Goal: Task Accomplishment & Management: Use online tool/utility

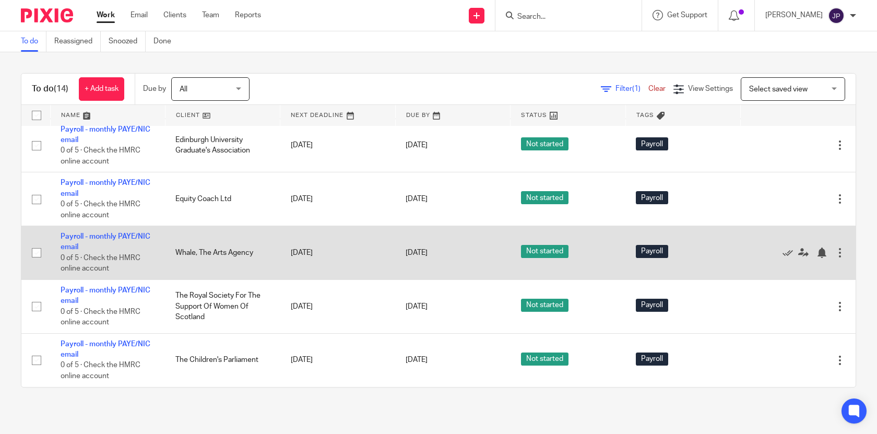
scroll to position [476, 0]
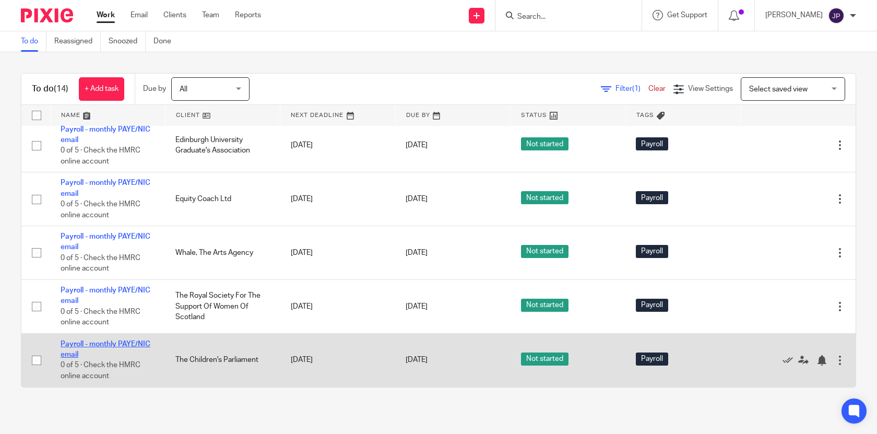
click at [113, 343] on link "Payroll - monthly PAYE/NIC email" at bounding box center [106, 349] width 90 height 18
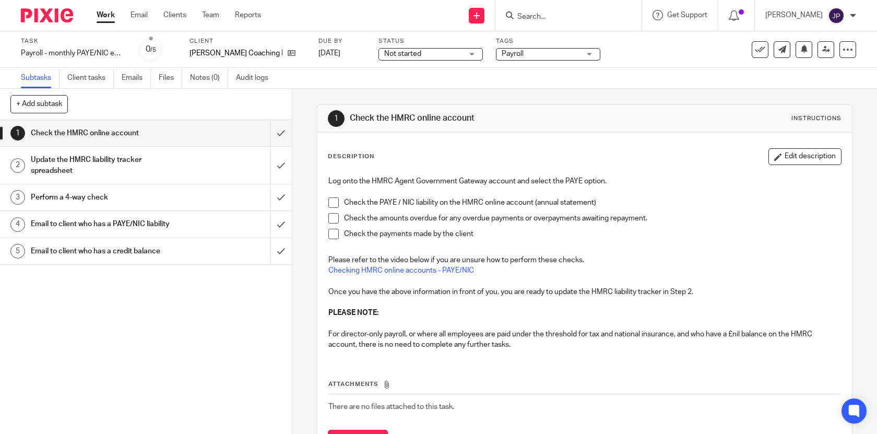
click at [333, 202] on span at bounding box center [333, 202] width 10 height 10
click at [335, 220] on span at bounding box center [333, 218] width 10 height 10
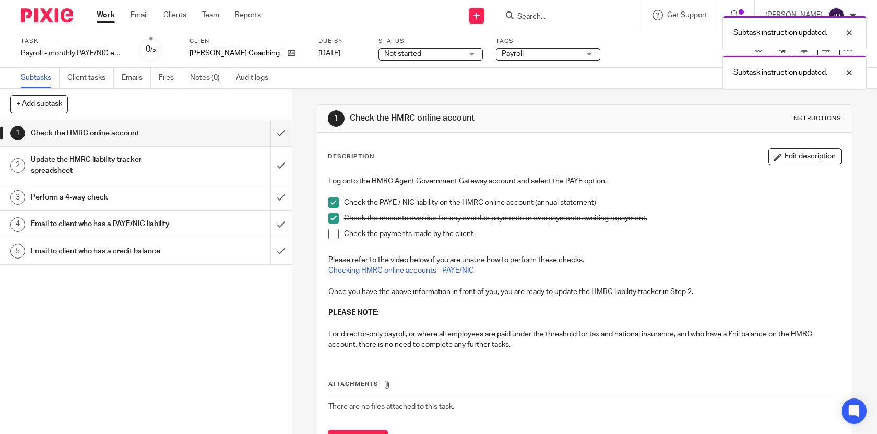
click at [335, 232] on span at bounding box center [333, 234] width 10 height 10
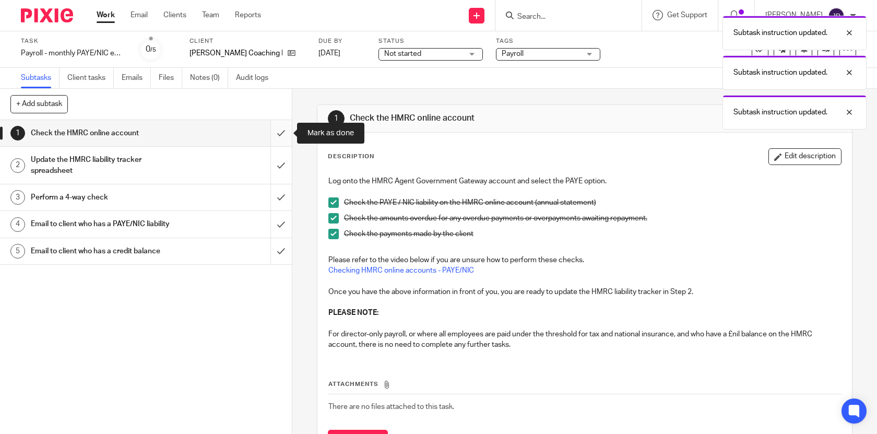
click at [285, 134] on input "submit" at bounding box center [146, 133] width 292 height 26
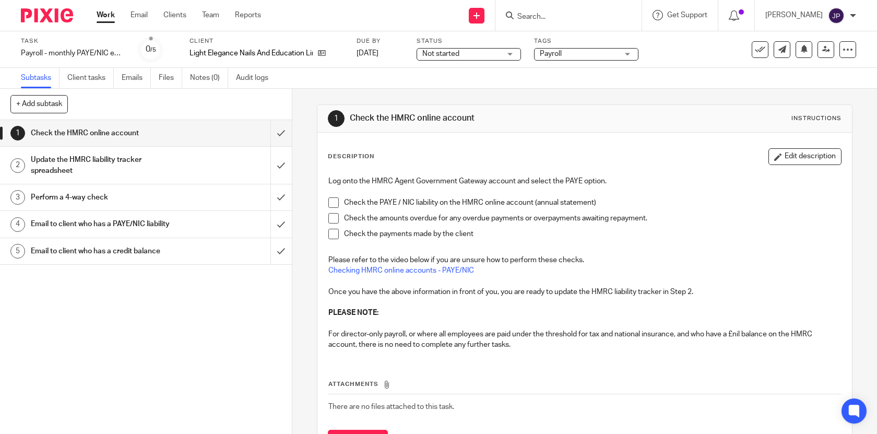
click at [332, 201] on span at bounding box center [333, 202] width 10 height 10
click at [333, 218] on span at bounding box center [333, 218] width 10 height 10
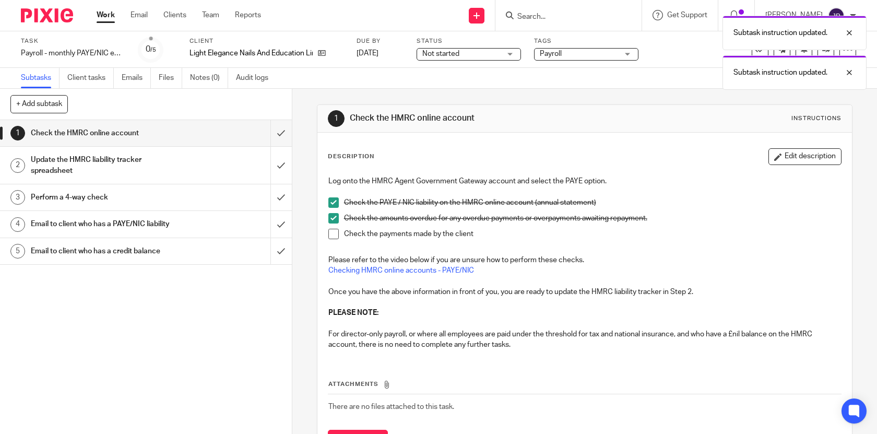
click at [336, 231] on span at bounding box center [333, 234] width 10 height 10
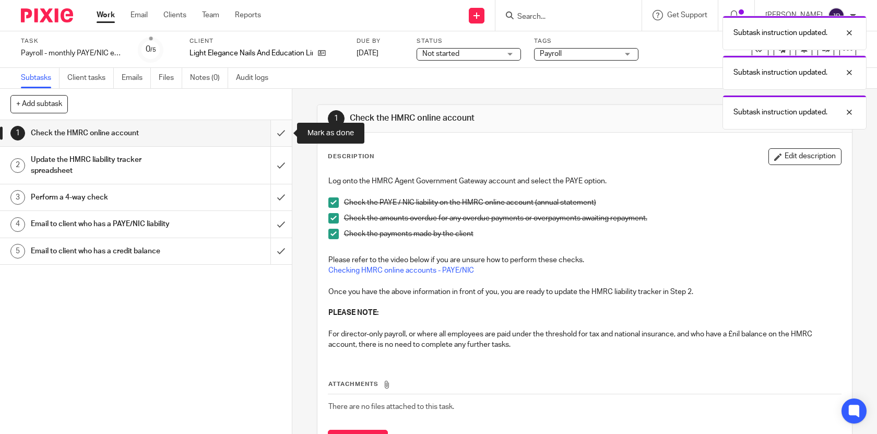
click at [282, 132] on input "submit" at bounding box center [146, 133] width 292 height 26
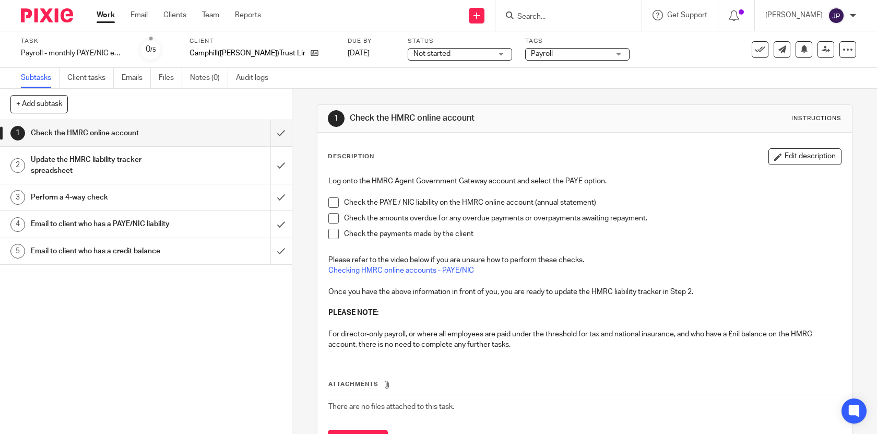
click at [335, 206] on span at bounding box center [333, 202] width 10 height 10
click at [335, 220] on span at bounding box center [333, 218] width 10 height 10
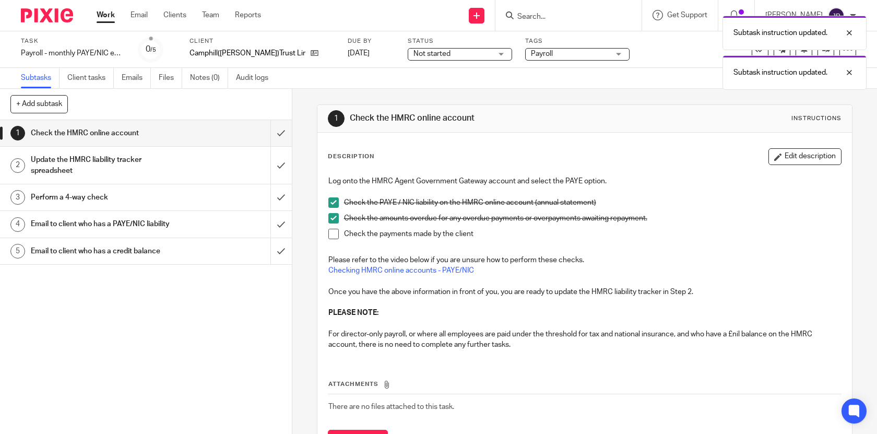
click at [335, 233] on span at bounding box center [333, 234] width 10 height 10
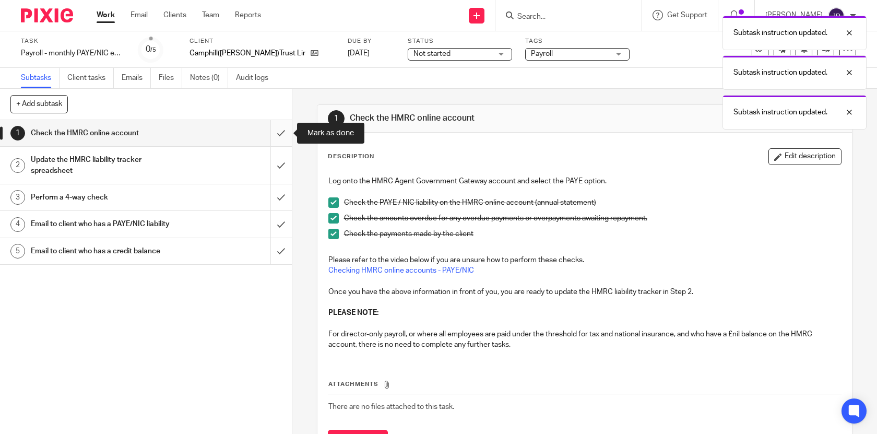
click at [283, 136] on input "submit" at bounding box center [146, 133] width 292 height 26
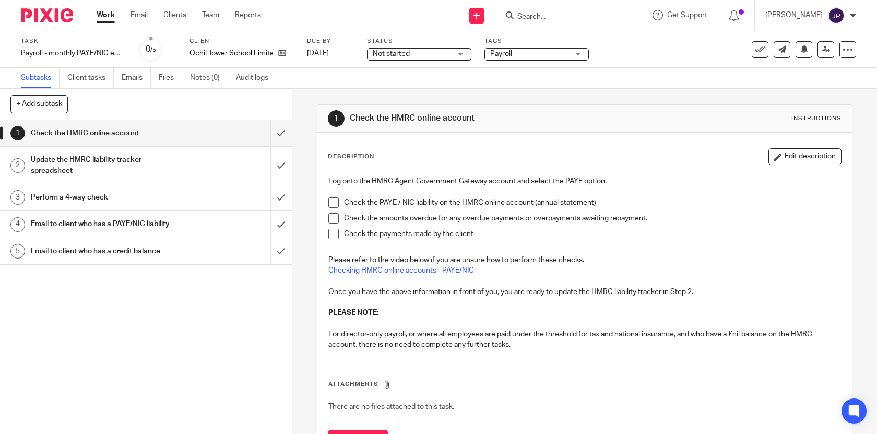
click at [333, 202] on span at bounding box center [333, 202] width 10 height 10
click at [333, 218] on span at bounding box center [333, 218] width 10 height 10
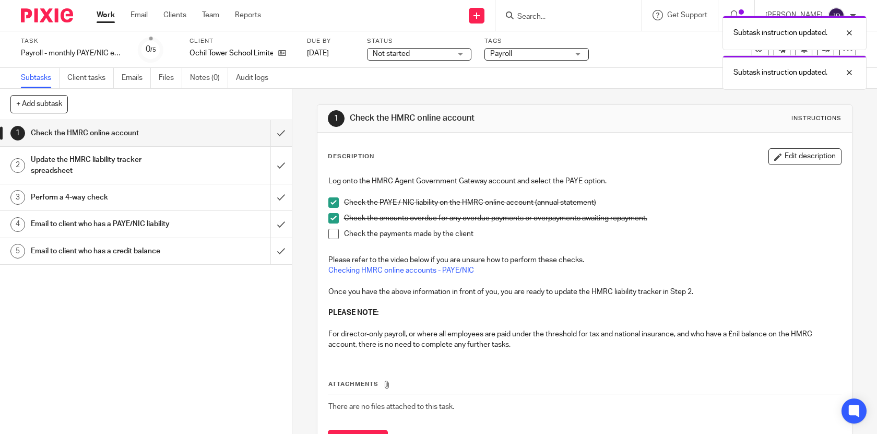
click at [333, 242] on li "Check the payments made by the client" at bounding box center [584, 237] width 513 height 16
click at [333, 235] on span at bounding box center [333, 234] width 10 height 10
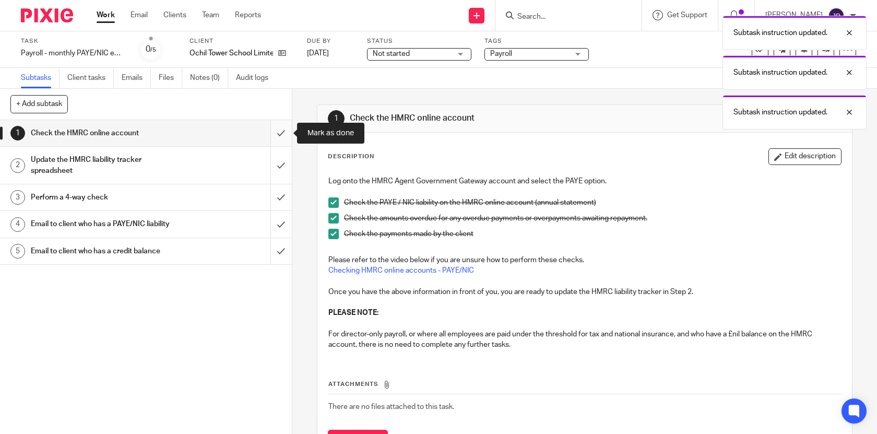
click at [282, 137] on input "submit" at bounding box center [146, 133] width 292 height 26
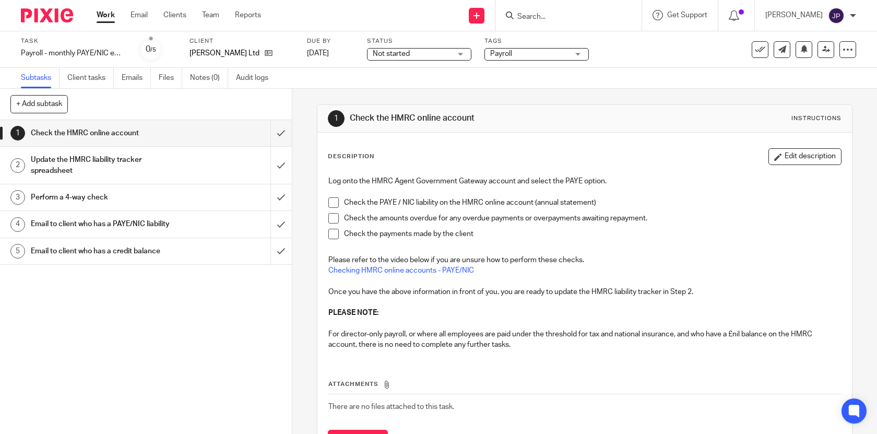
click at [336, 200] on span at bounding box center [333, 202] width 10 height 10
click at [336, 219] on span at bounding box center [333, 218] width 10 height 10
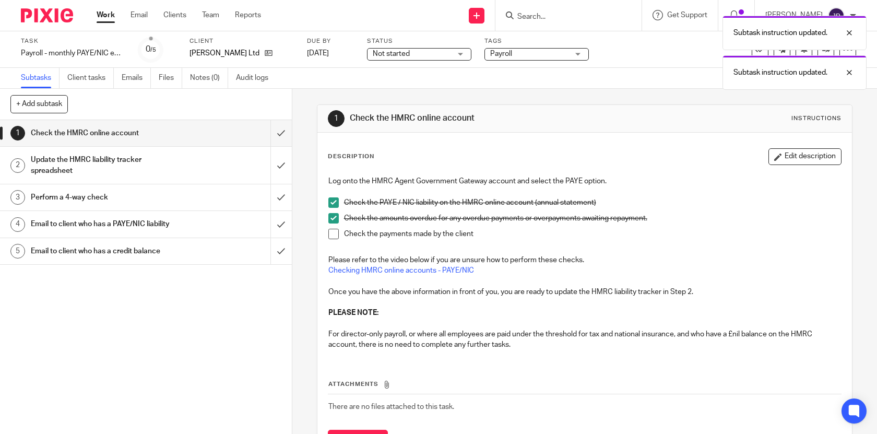
click at [336, 233] on span at bounding box center [333, 234] width 10 height 10
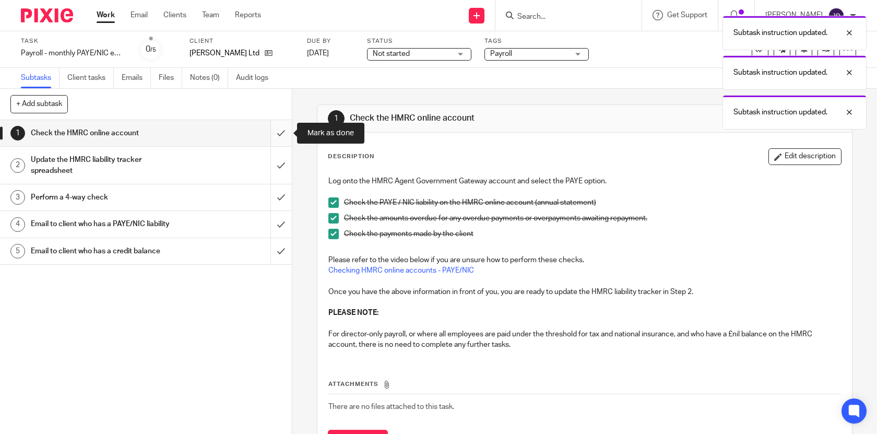
click at [278, 134] on input "submit" at bounding box center [146, 133] width 292 height 26
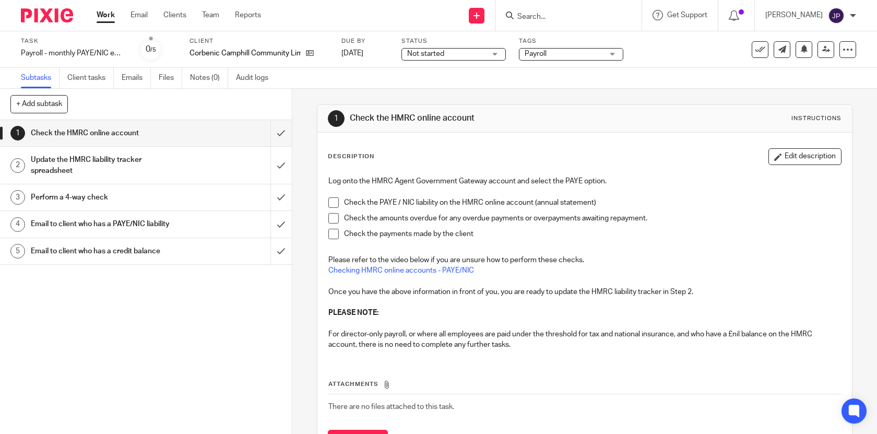
click at [334, 204] on span at bounding box center [333, 202] width 10 height 10
click at [334, 222] on span at bounding box center [333, 218] width 10 height 10
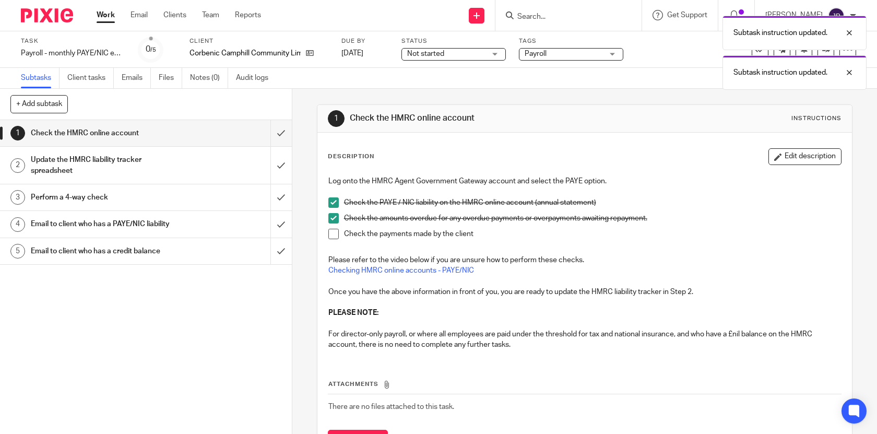
click at [334, 236] on span at bounding box center [333, 234] width 10 height 10
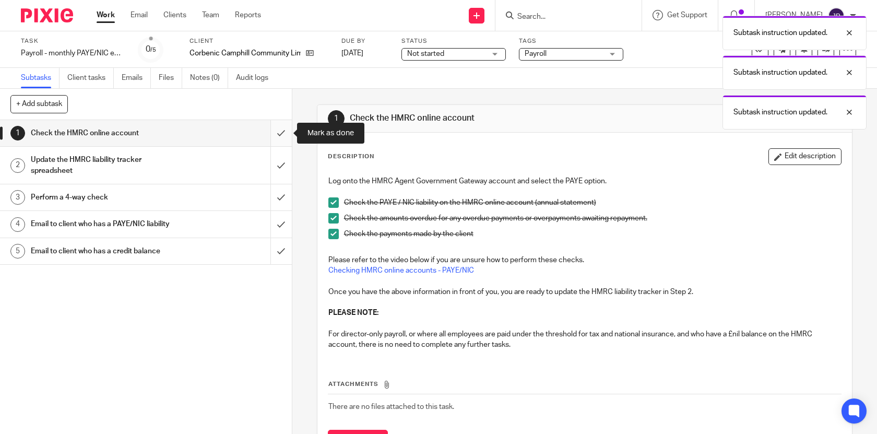
click at [279, 133] on input "submit" at bounding box center [146, 133] width 292 height 26
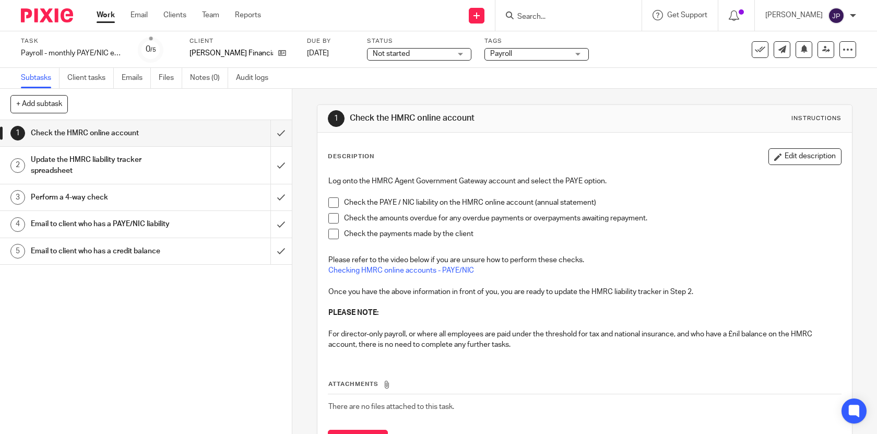
click at [333, 195] on p at bounding box center [584, 191] width 513 height 10
click at [333, 200] on span at bounding box center [333, 202] width 10 height 10
click at [334, 218] on span at bounding box center [333, 218] width 10 height 10
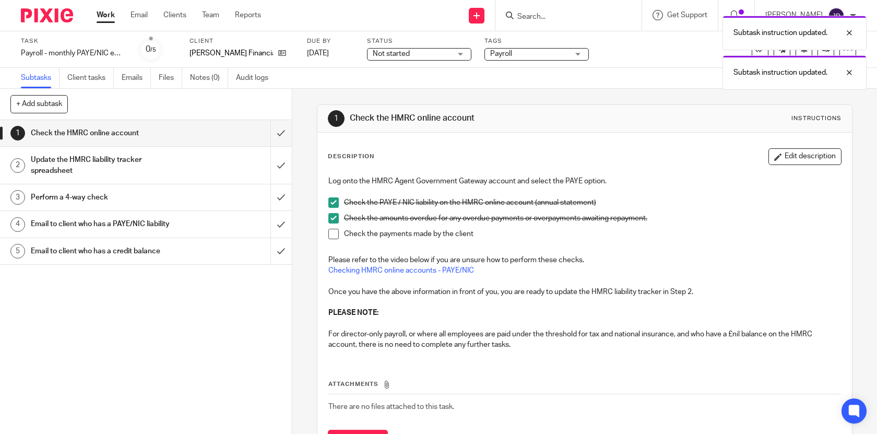
click at [335, 236] on span at bounding box center [333, 234] width 10 height 10
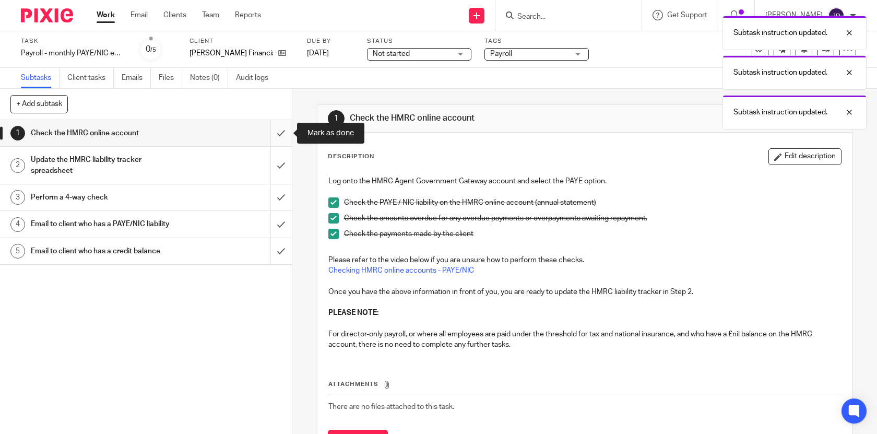
click at [278, 129] on input "submit" at bounding box center [146, 133] width 292 height 26
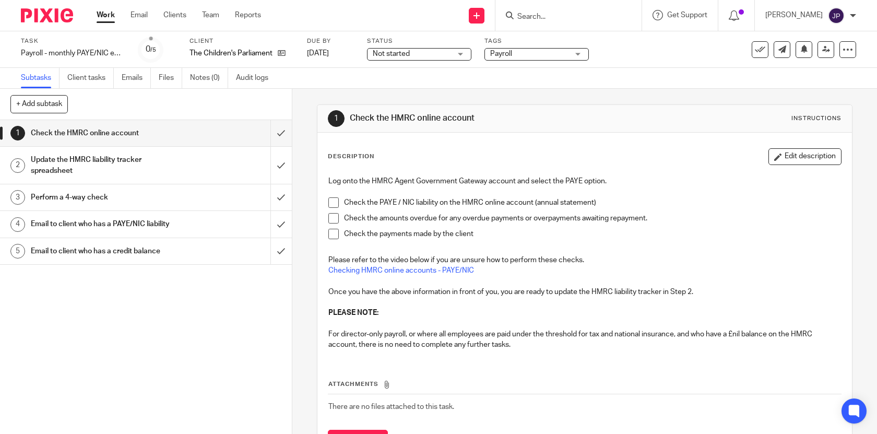
click at [331, 199] on span at bounding box center [333, 202] width 10 height 10
click at [333, 224] on li "Check the amounts overdue for any overdue payments or overpayments awaiting rep…" at bounding box center [584, 221] width 513 height 16
click at [333, 220] on span at bounding box center [333, 218] width 10 height 10
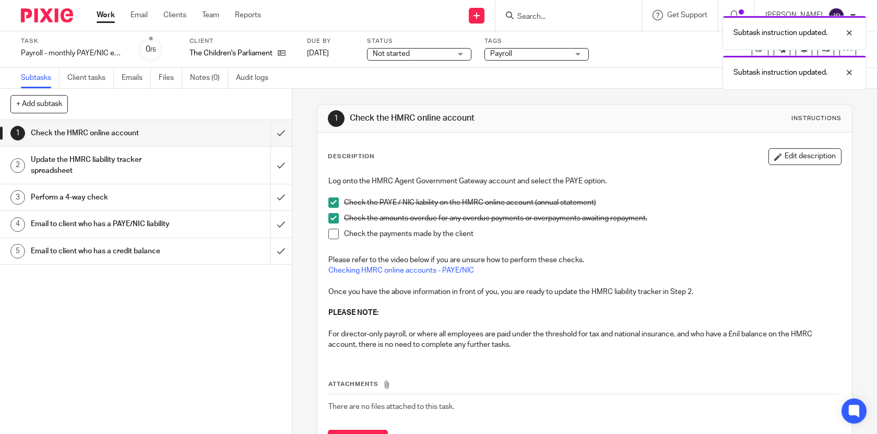
click at [333, 234] on span at bounding box center [333, 234] width 10 height 10
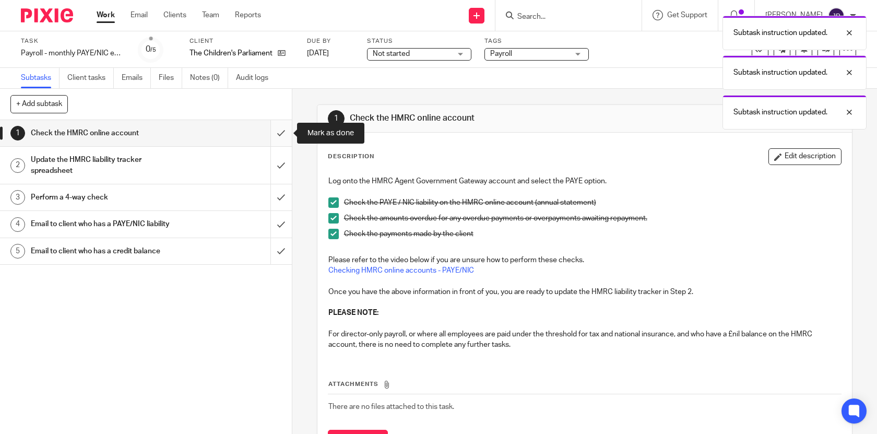
click at [289, 132] on input "submit" at bounding box center [146, 133] width 292 height 26
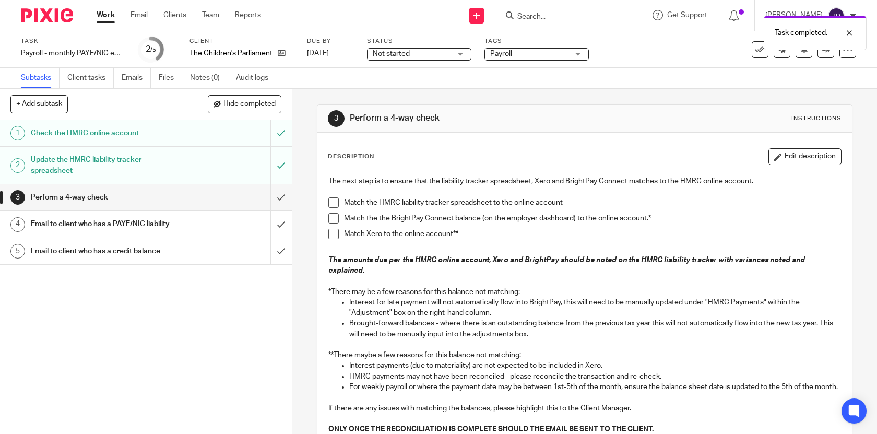
click at [327, 201] on div "The next step is to ensure that the liability tracker spreadsheet, Xero and Bri…" at bounding box center [584, 306] width 523 height 271
click at [332, 202] on span at bounding box center [333, 202] width 10 height 10
click at [331, 221] on span at bounding box center [333, 218] width 10 height 10
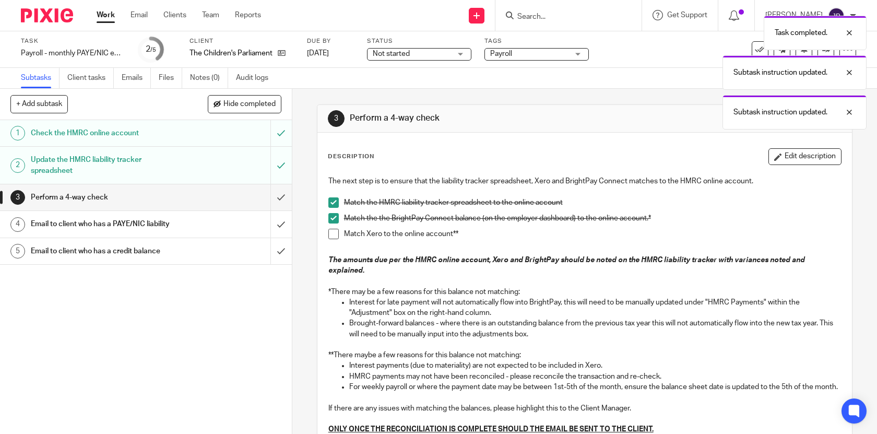
click at [331, 229] on span at bounding box center [333, 234] width 10 height 10
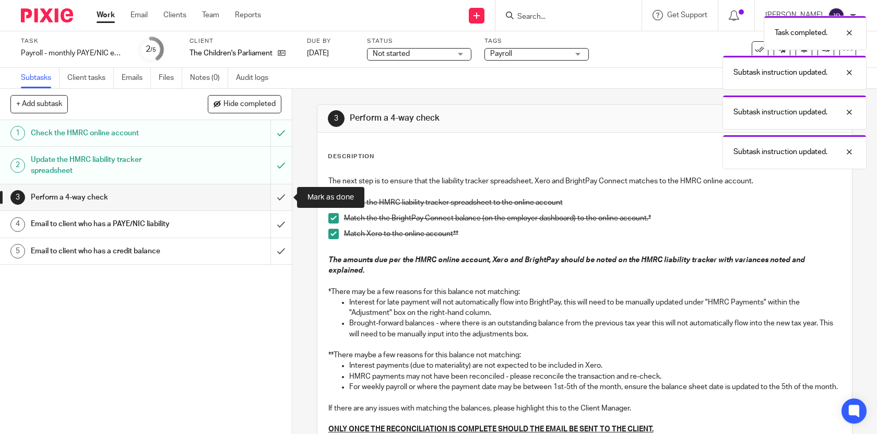
click at [283, 193] on input "submit" at bounding box center [146, 197] width 292 height 26
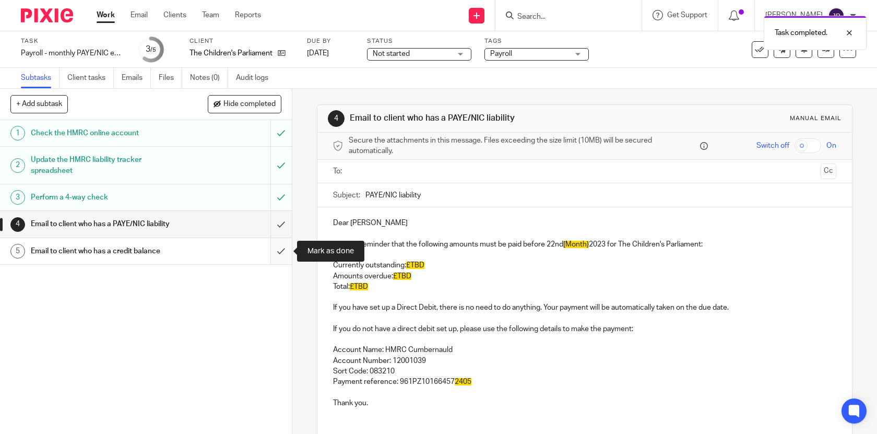
click at [285, 252] on input "submit" at bounding box center [146, 251] width 292 height 26
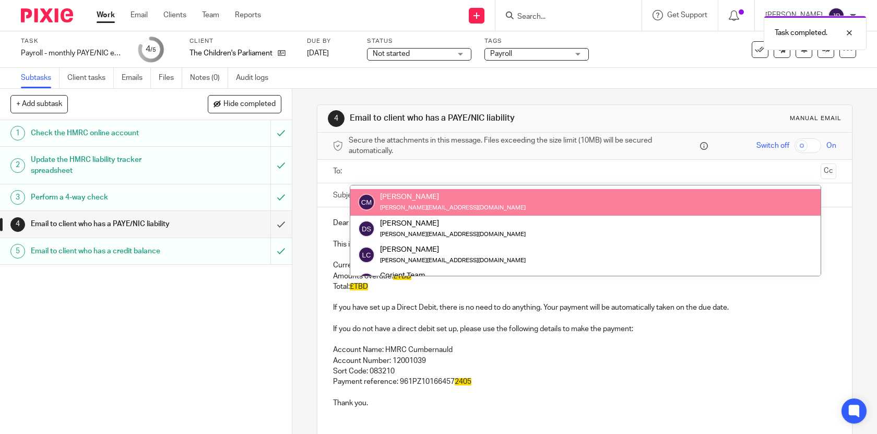
scroll to position [26, 0]
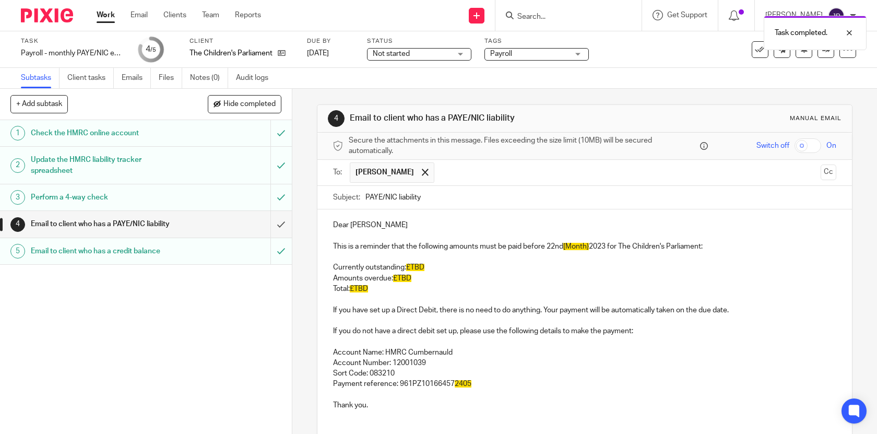
click at [568, 250] on span "[Month}" at bounding box center [576, 246] width 26 height 7
drag, startPoint x: 566, startPoint y: 246, endPoint x: 612, endPoint y: 248, distance: 45.4
click at [612, 248] on p "This is a reminder that the following amounts must be paid before 22nd [Month} …" at bounding box center [585, 246] width 504 height 10
click at [419, 267] on span "£TBD" at bounding box center [415, 267] width 18 height 7
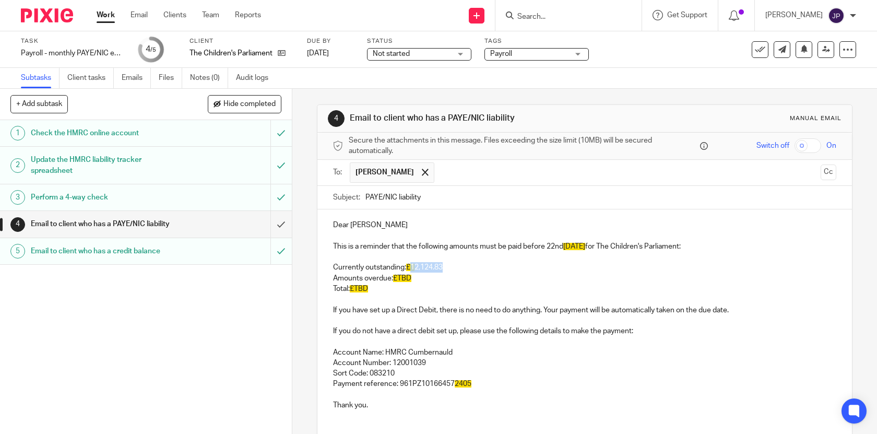
drag, startPoint x: 445, startPoint y: 264, endPoint x: 412, endPoint y: 267, distance: 33.0
click at [412, 267] on p "Currently outstanding: £1 2,124.83" at bounding box center [585, 267] width 504 height 10
copy p "1 2,124.83"
click at [368, 285] on span "£TBD" at bounding box center [359, 288] width 18 height 7
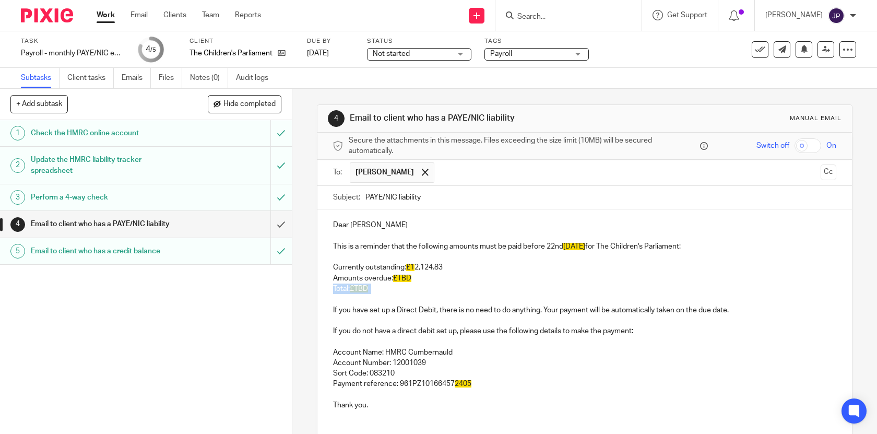
click at [367, 285] on span "£TBD" at bounding box center [359, 288] width 18 height 7
drag, startPoint x: 358, startPoint y: 288, endPoint x: 369, endPoint y: 289, distance: 11.0
click at [368, 289] on span "£TBD" at bounding box center [359, 288] width 18 height 7
copy span "TBD"
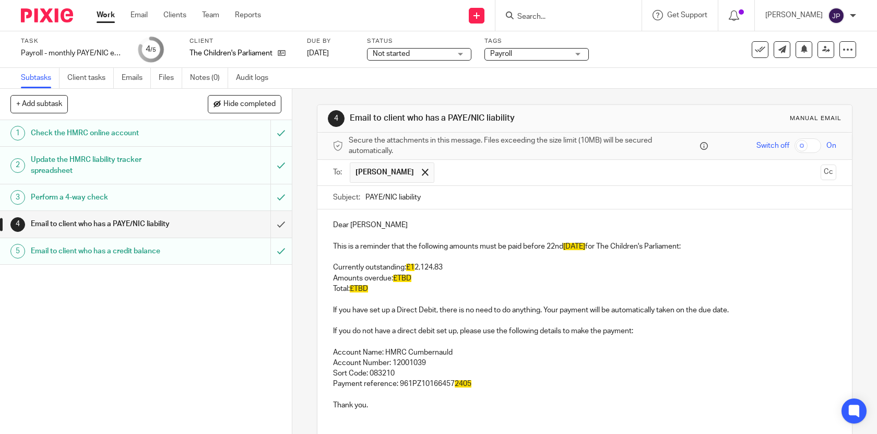
click at [435, 264] on p "Currently outstanding: £1 2,124.83" at bounding box center [585, 267] width 504 height 10
drag, startPoint x: 445, startPoint y: 266, endPoint x: 413, endPoint y: 267, distance: 31.3
click at [413, 267] on p "Currently outstanding: £1 2,124.83" at bounding box center [585, 267] width 504 height 10
copy p "1 2,124.83"
click at [375, 286] on p "Total: £TBD" at bounding box center [585, 288] width 504 height 10
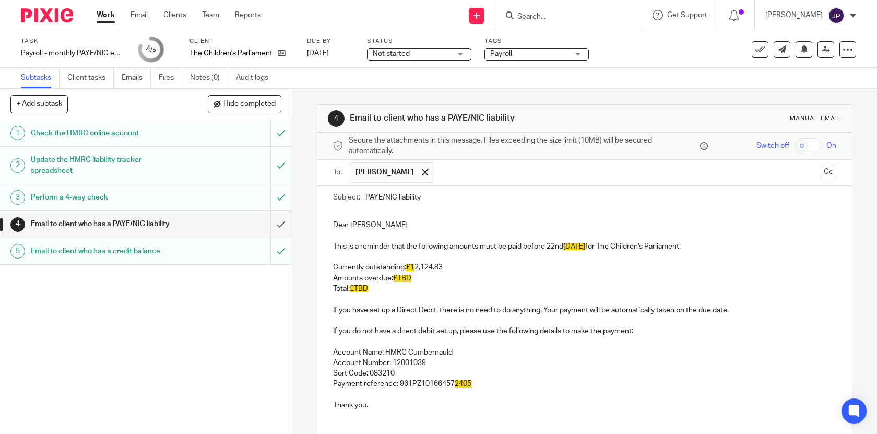
click at [365, 288] on span "£TBD" at bounding box center [359, 288] width 18 height 7
drag, startPoint x: 371, startPoint y: 289, endPoint x: 357, endPoint y: 290, distance: 13.6
click at [357, 290] on p "Total: £TBD" at bounding box center [585, 288] width 504 height 10
click at [411, 274] on span "£TBD" at bounding box center [402, 277] width 18 height 7
click at [474, 381] on p "Payment reference: 961PZ10166457 2405" at bounding box center [585, 383] width 504 height 10
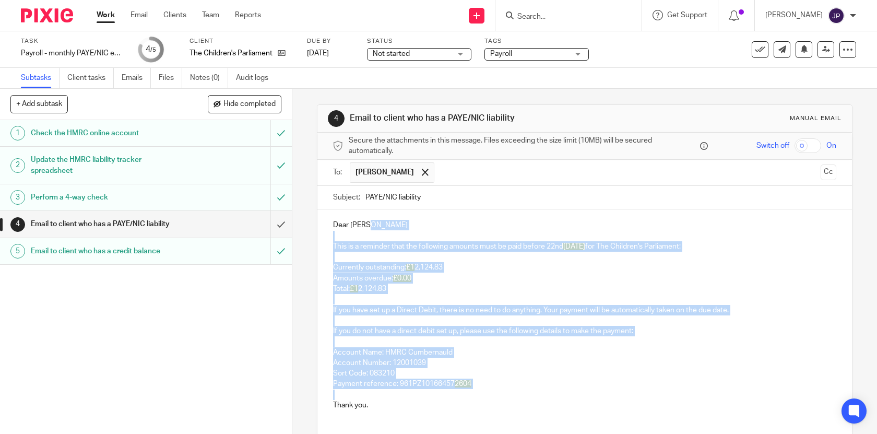
drag, startPoint x: 488, startPoint y: 391, endPoint x: 512, endPoint y: 229, distance: 164.7
click at [512, 228] on div "Dear Laura This is a reminder that the following amounts must be paid before 22…" at bounding box center [584, 313] width 535 height 209
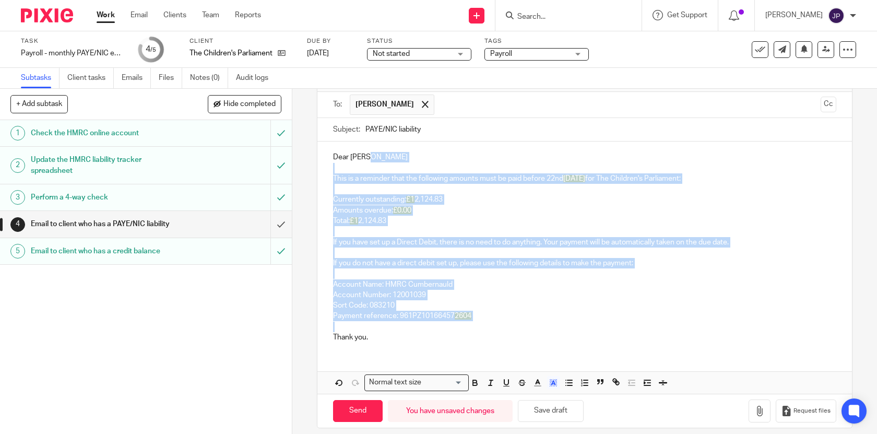
scroll to position [77, 0]
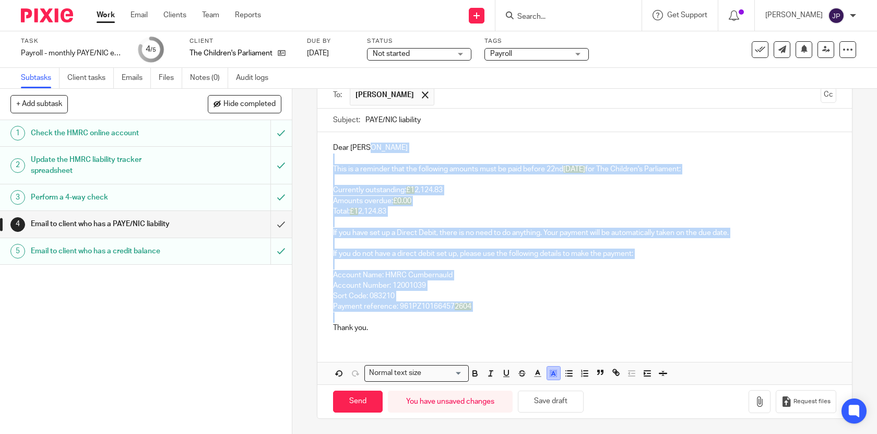
click at [555, 372] on icon "button" at bounding box center [552, 372] width 9 height 9
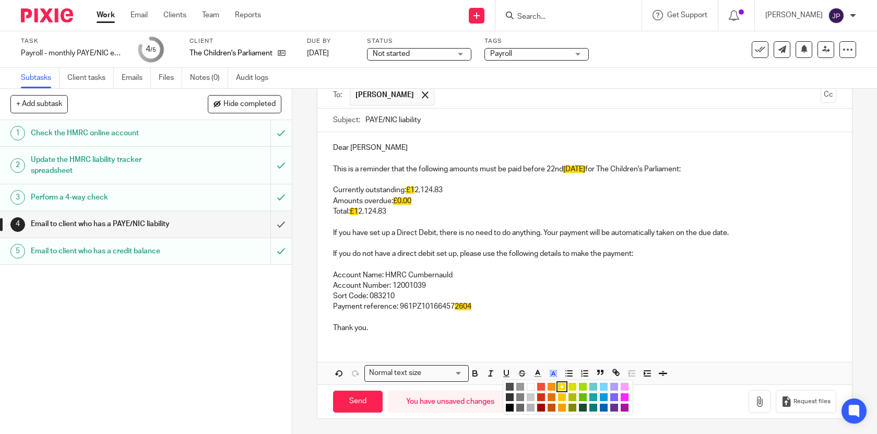
click at [529, 384] on li "color:#FFFFFF" at bounding box center [531, 387] width 8 height 8
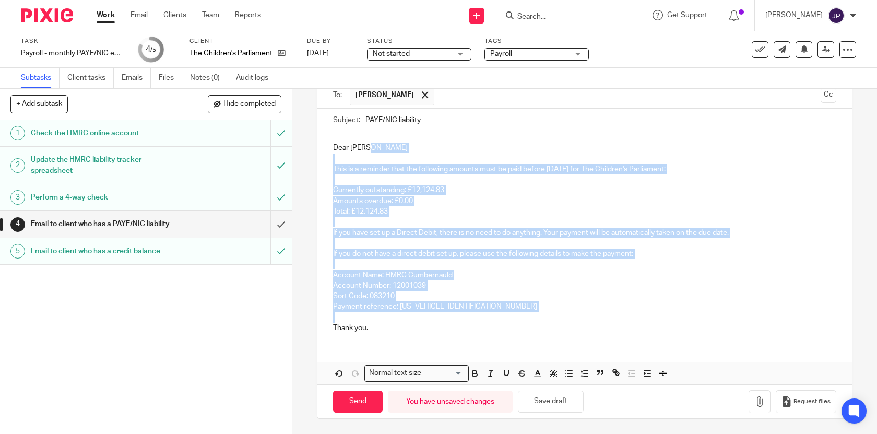
click at [533, 307] on p "Payment reference: 961PZ101664572604" at bounding box center [585, 306] width 504 height 10
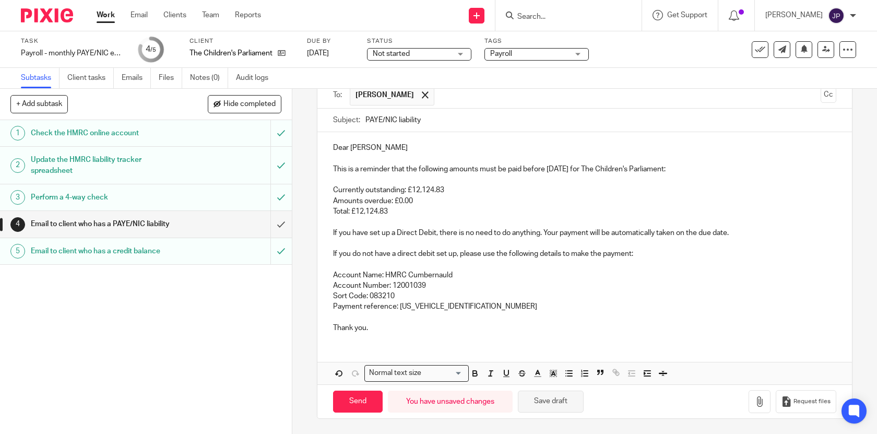
click at [547, 400] on button "Save draft" at bounding box center [551, 401] width 66 height 22
click at [355, 403] on input "Send" at bounding box center [358, 401] width 50 height 22
type input "Sent"
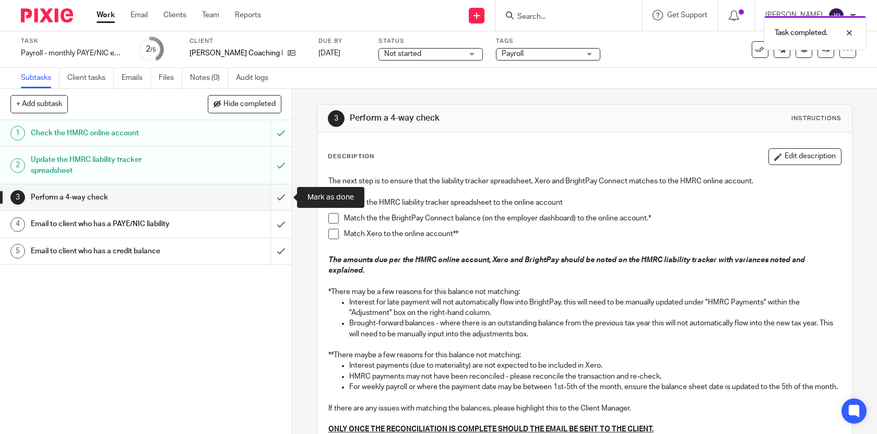
click at [288, 192] on input "submit" at bounding box center [146, 197] width 292 height 26
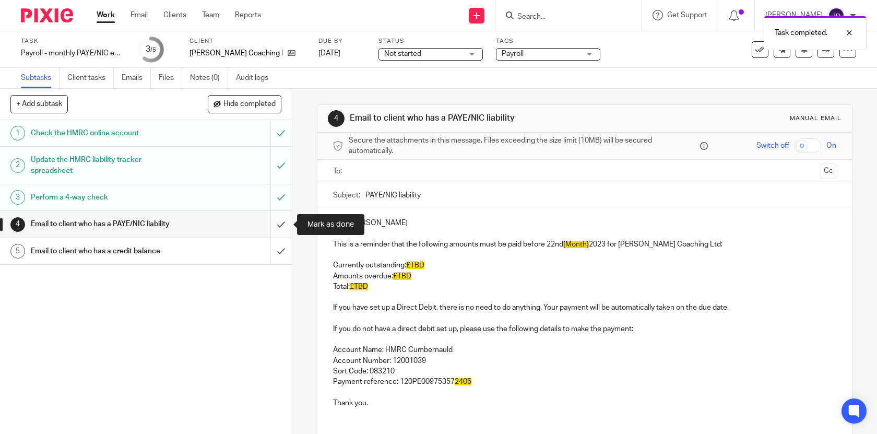
click at [287, 225] on input "submit" at bounding box center [146, 224] width 292 height 26
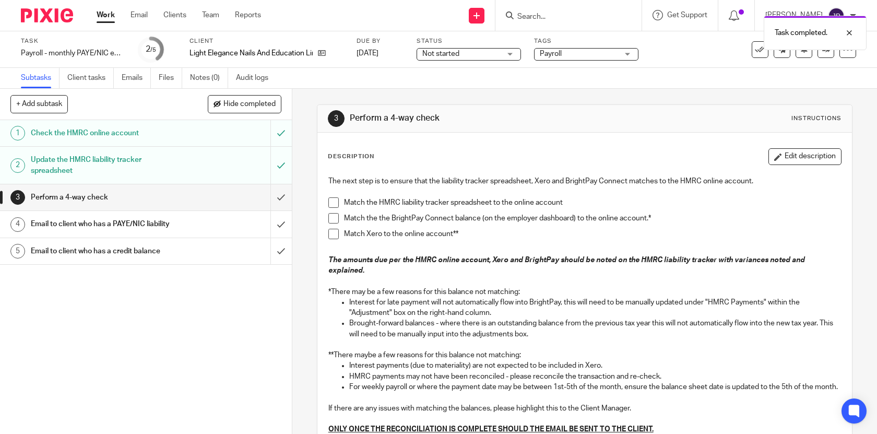
click at [334, 202] on span at bounding box center [333, 202] width 10 height 10
click at [335, 216] on span at bounding box center [333, 218] width 10 height 10
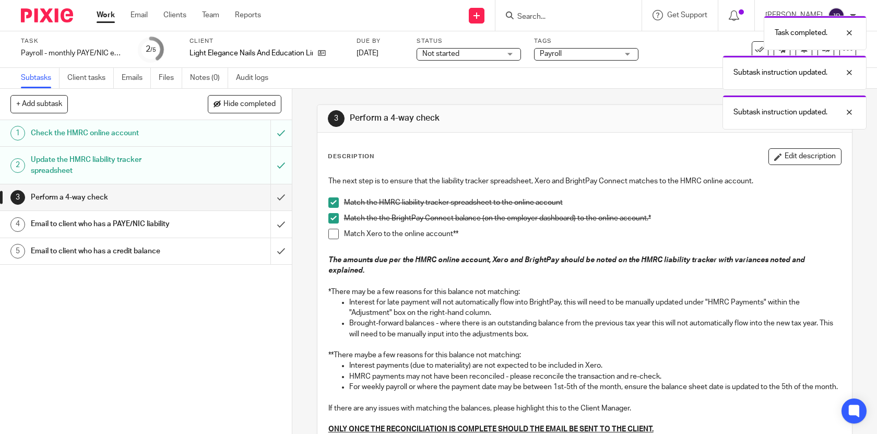
click at [335, 226] on li "Match the the BrightPay Connect balance (on the employer dashboard) to the onli…" at bounding box center [584, 221] width 513 height 16
click at [335, 229] on span at bounding box center [333, 234] width 10 height 10
click at [288, 194] on input "submit" at bounding box center [146, 197] width 292 height 26
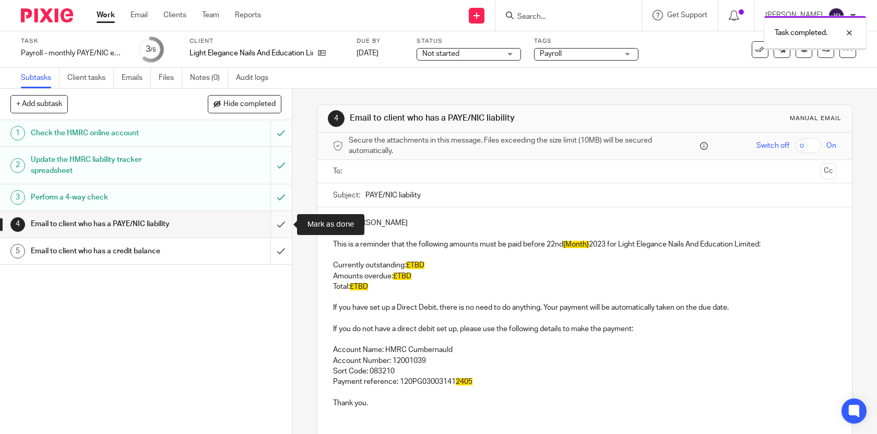
click at [284, 217] on input "submit" at bounding box center [146, 224] width 292 height 26
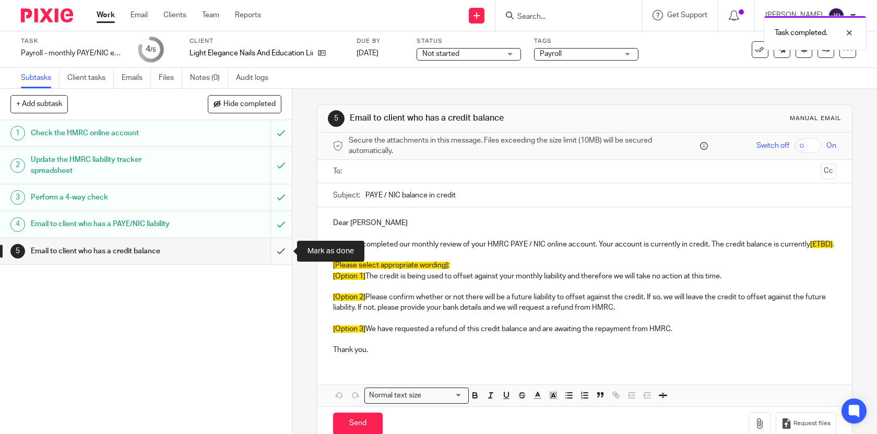
click at [282, 242] on input "submit" at bounding box center [146, 251] width 292 height 26
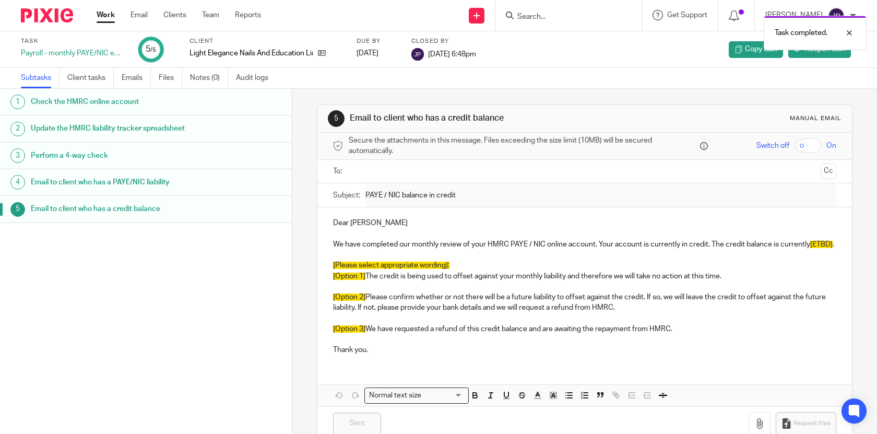
click at [111, 18] on link "Work" at bounding box center [106, 15] width 18 height 10
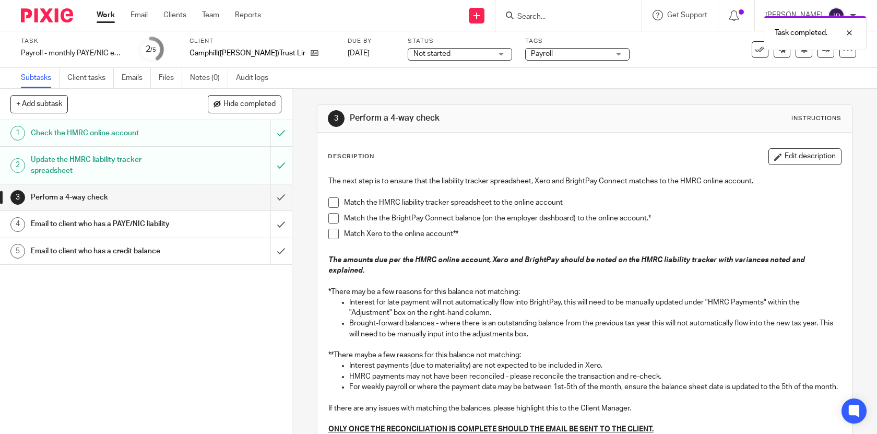
click at [332, 200] on span at bounding box center [333, 202] width 10 height 10
click at [331, 220] on span at bounding box center [333, 218] width 10 height 10
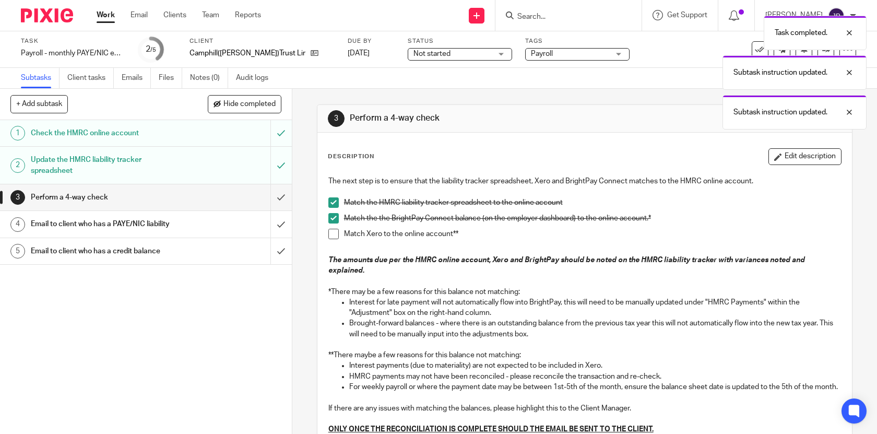
click at [331, 227] on li "Match the the BrightPay Connect balance (on the employer dashboard) to the onli…" at bounding box center [584, 221] width 513 height 16
click at [337, 234] on span at bounding box center [333, 234] width 10 height 10
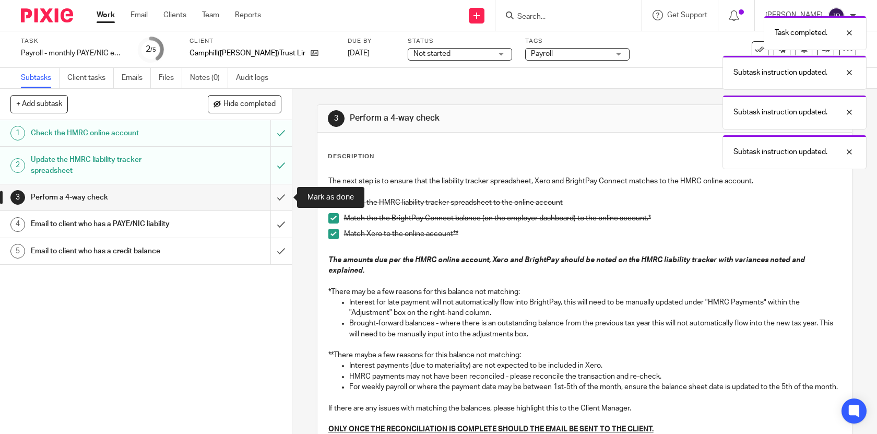
click at [287, 197] on input "submit" at bounding box center [146, 197] width 292 height 26
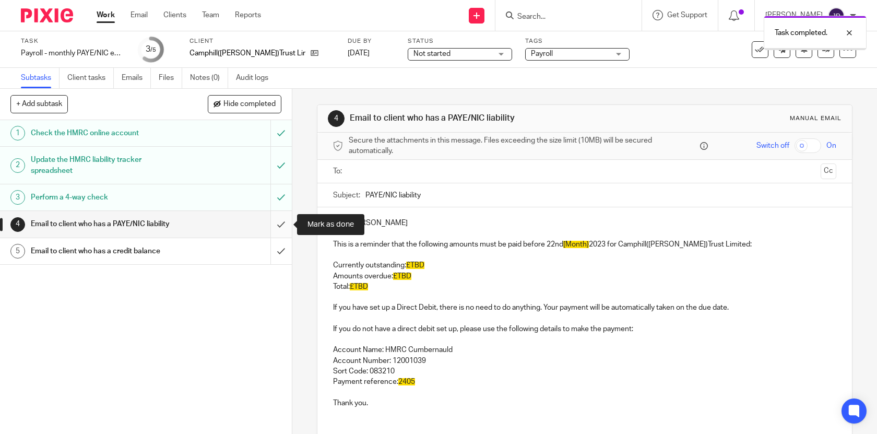
click at [281, 218] on input "submit" at bounding box center [146, 224] width 292 height 26
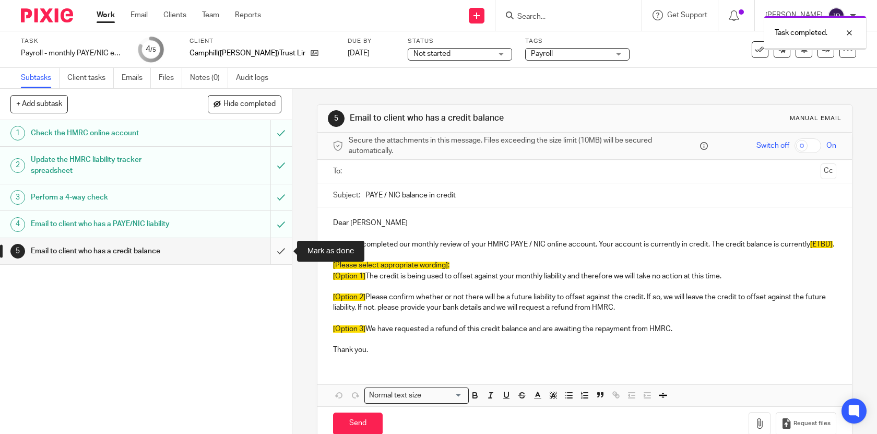
click at [282, 254] on input "submit" at bounding box center [146, 251] width 292 height 26
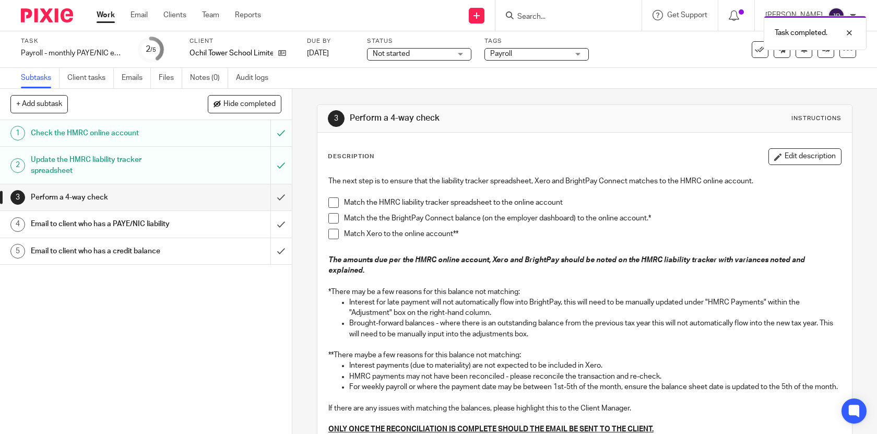
click at [330, 204] on span at bounding box center [333, 202] width 10 height 10
click at [337, 218] on span at bounding box center [333, 218] width 10 height 10
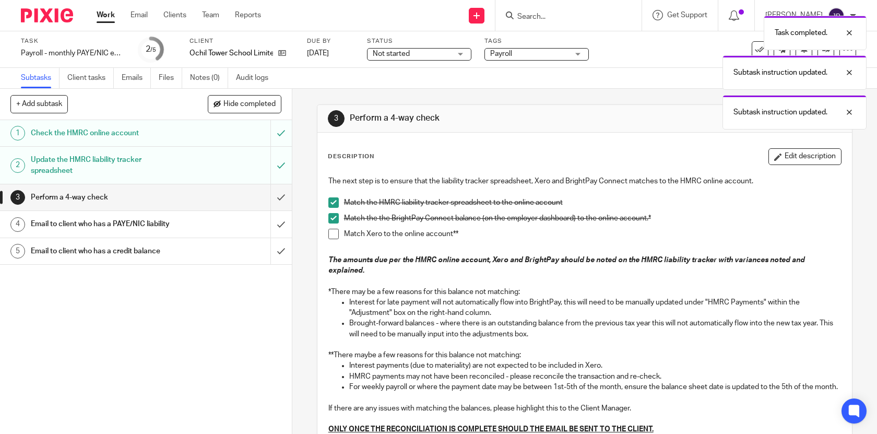
click at [337, 231] on span at bounding box center [333, 234] width 10 height 10
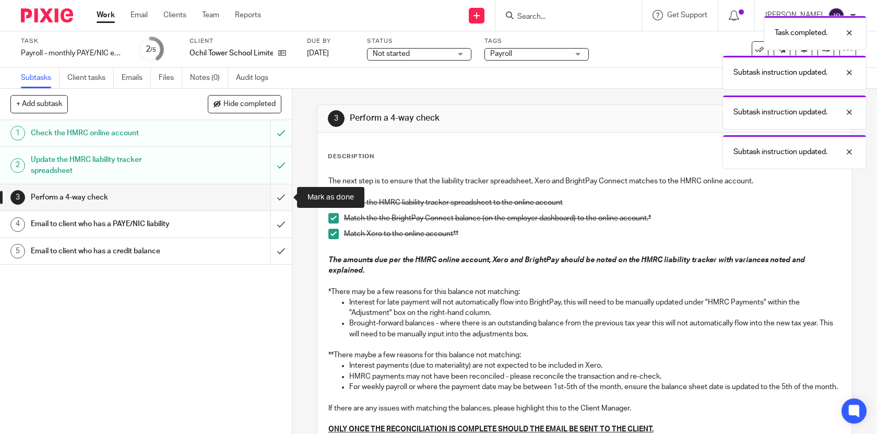
click at [281, 194] on input "submit" at bounding box center [146, 197] width 292 height 26
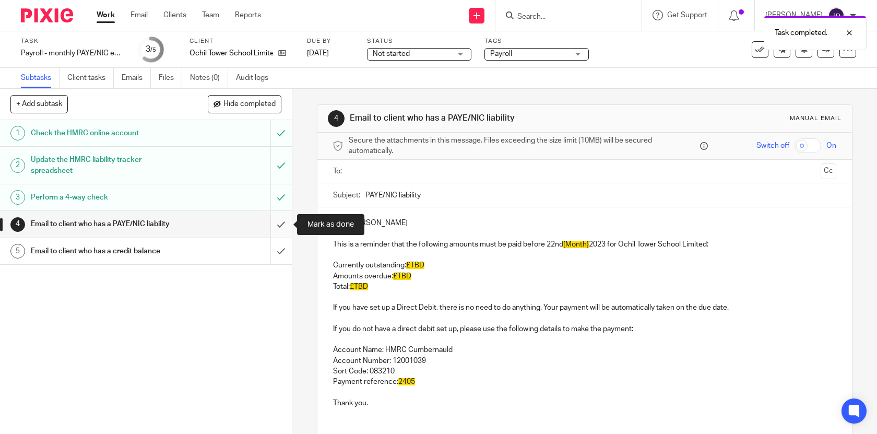
click at [279, 219] on input "submit" at bounding box center [146, 224] width 292 height 26
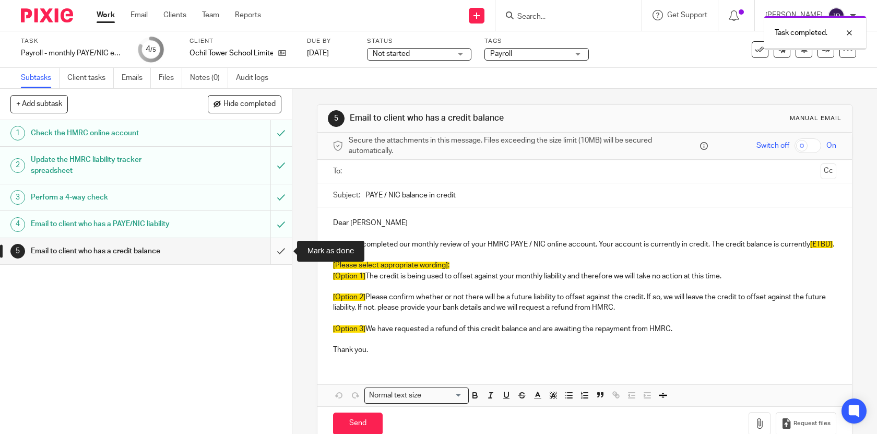
click at [286, 250] on input "submit" at bounding box center [146, 251] width 292 height 26
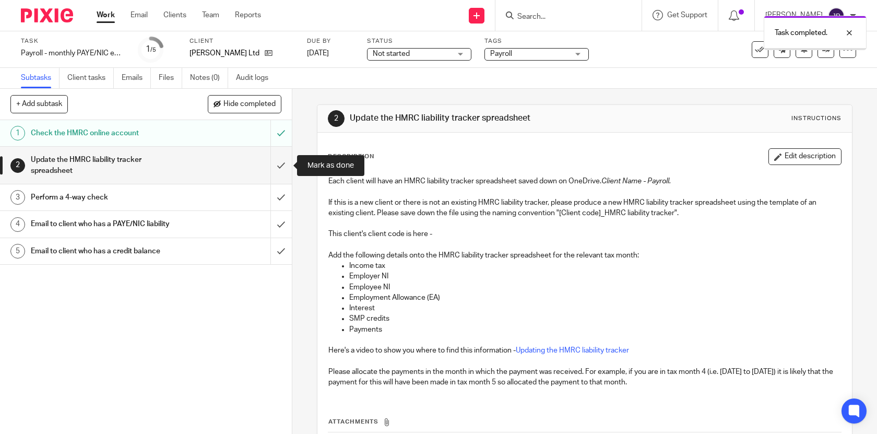
click at [290, 160] on input "submit" at bounding box center [146, 165] width 292 height 37
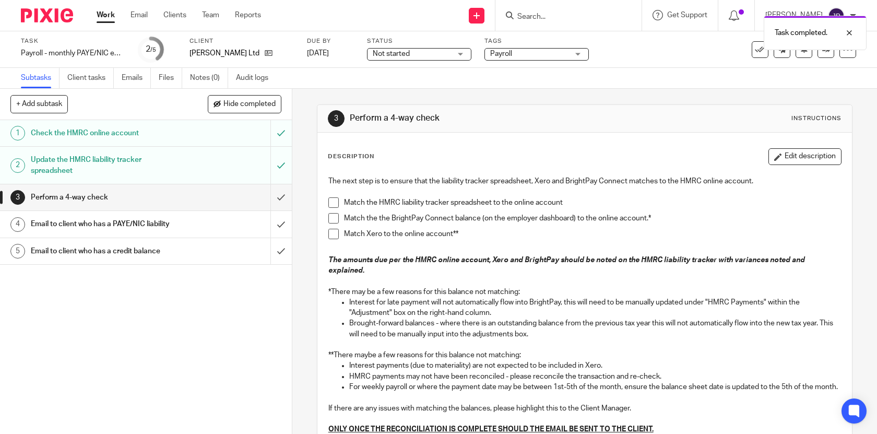
click at [336, 207] on li "Match the HMRC liability tracker spreadsheet to the online account" at bounding box center [584, 205] width 513 height 16
click at [334, 204] on span at bounding box center [333, 202] width 10 height 10
click at [334, 213] on span at bounding box center [333, 218] width 10 height 10
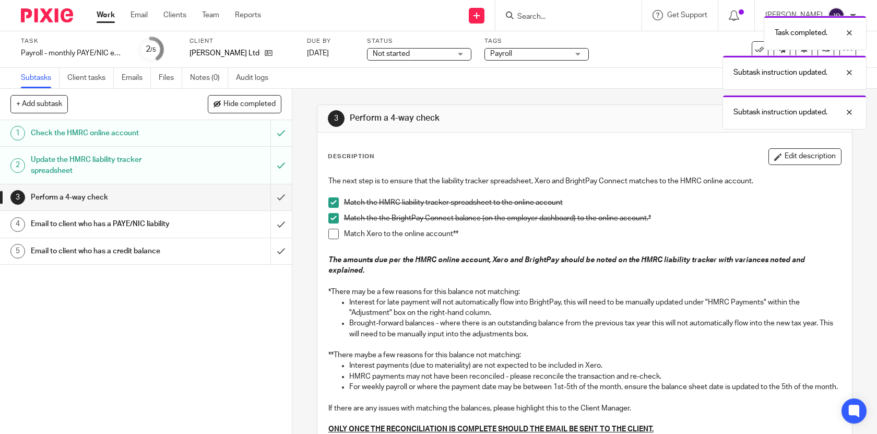
click at [334, 234] on span at bounding box center [333, 234] width 10 height 10
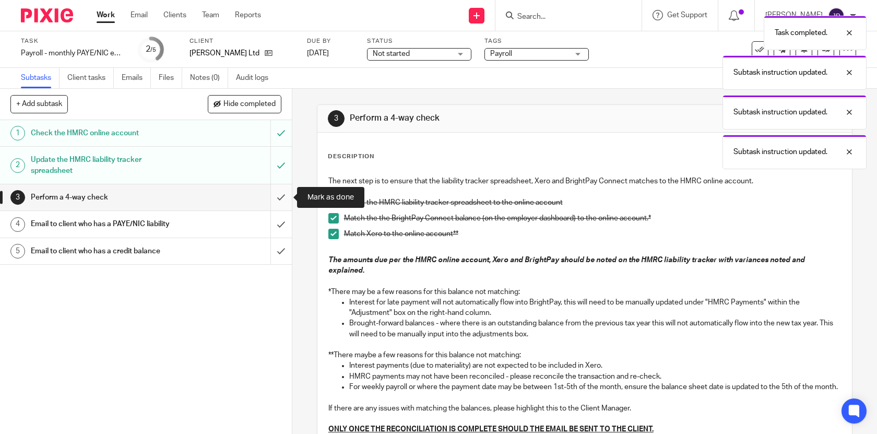
click at [283, 202] on input "submit" at bounding box center [146, 197] width 292 height 26
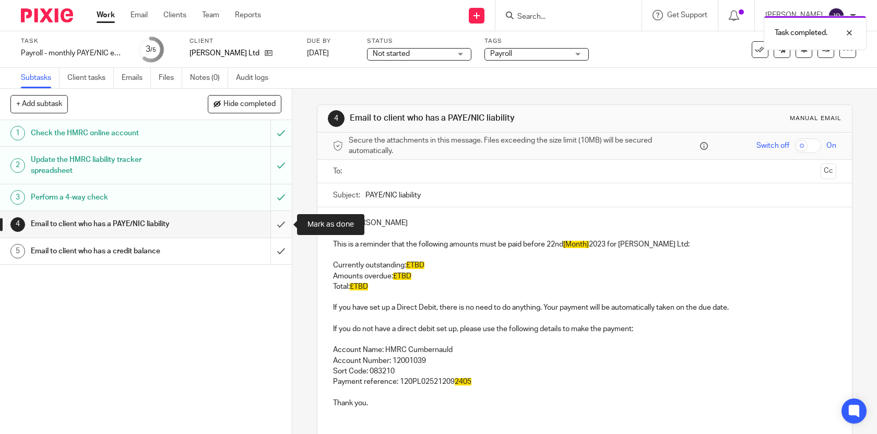
click at [290, 228] on input "submit" at bounding box center [146, 224] width 292 height 26
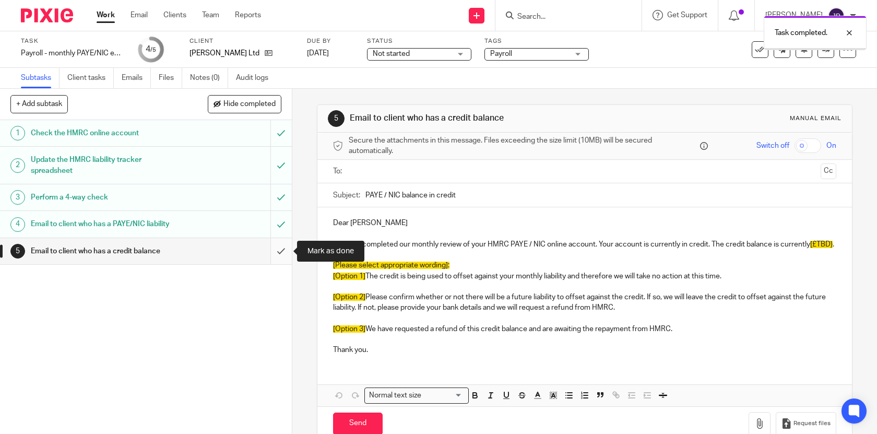
click at [287, 249] on input "submit" at bounding box center [146, 251] width 292 height 26
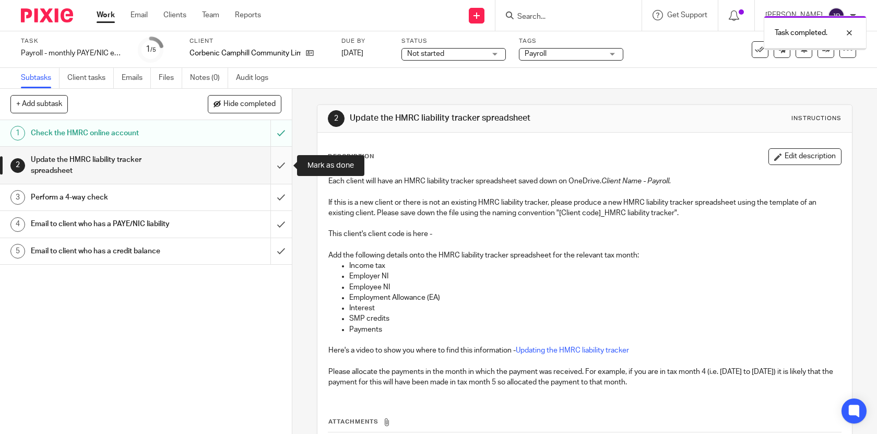
click at [285, 168] on input "submit" at bounding box center [146, 165] width 292 height 37
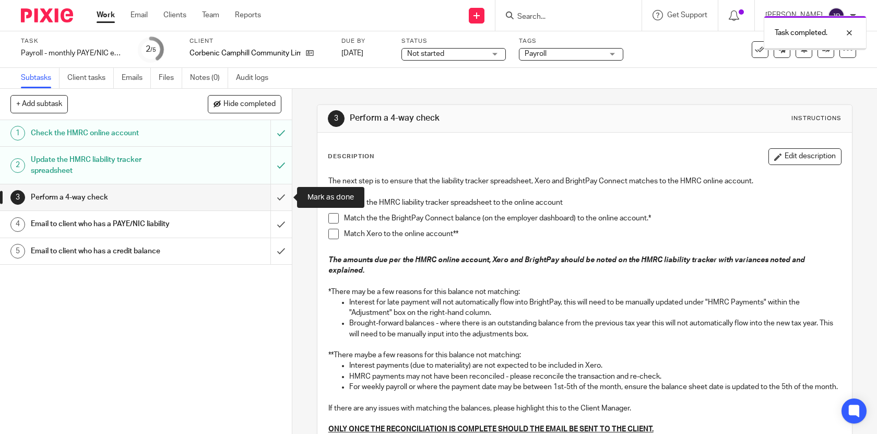
click at [282, 195] on input "submit" at bounding box center [146, 197] width 292 height 26
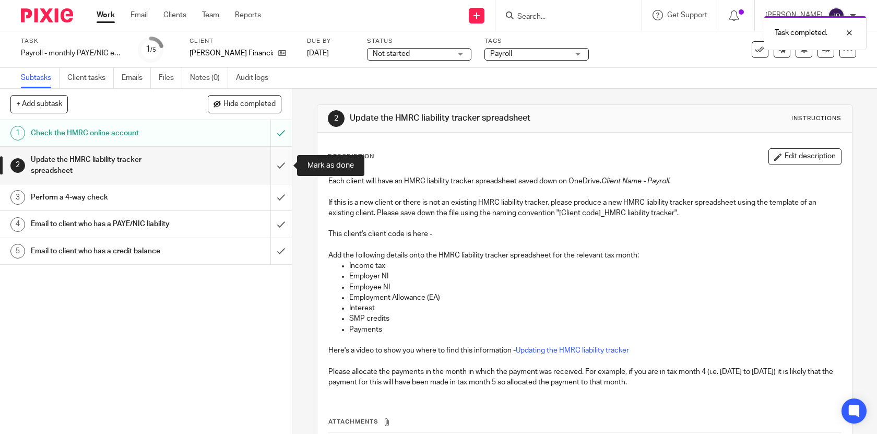
click at [280, 169] on input "submit" at bounding box center [146, 165] width 292 height 37
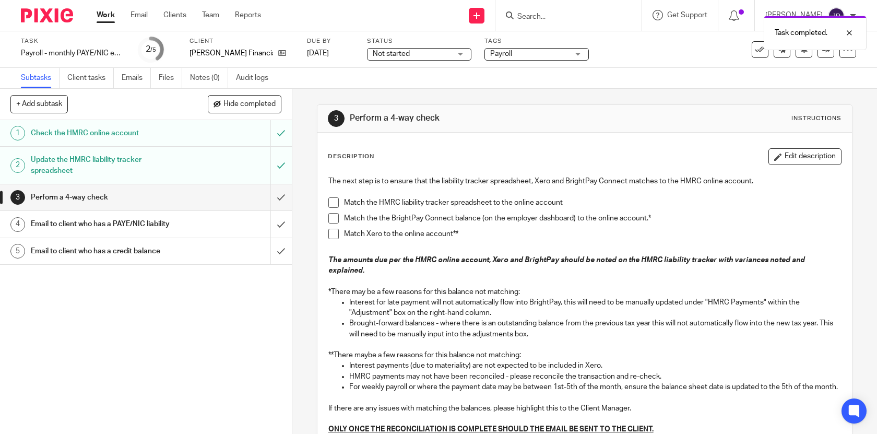
click at [332, 201] on span at bounding box center [333, 202] width 10 height 10
click at [333, 218] on span at bounding box center [333, 218] width 10 height 10
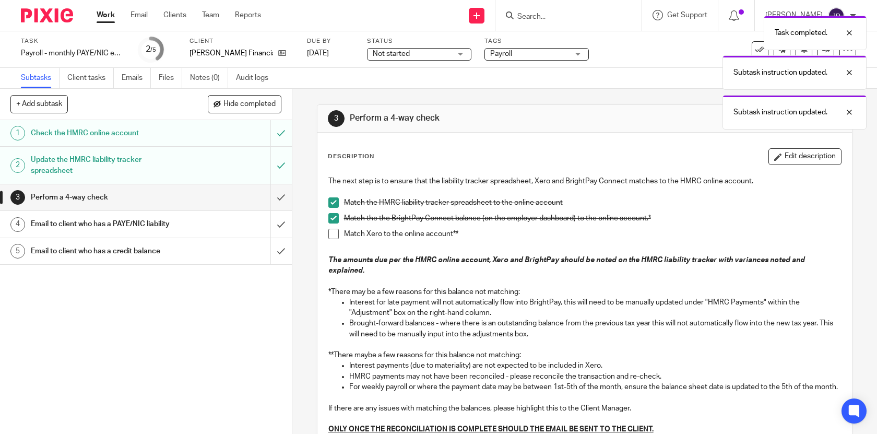
click at [333, 234] on span at bounding box center [333, 234] width 10 height 10
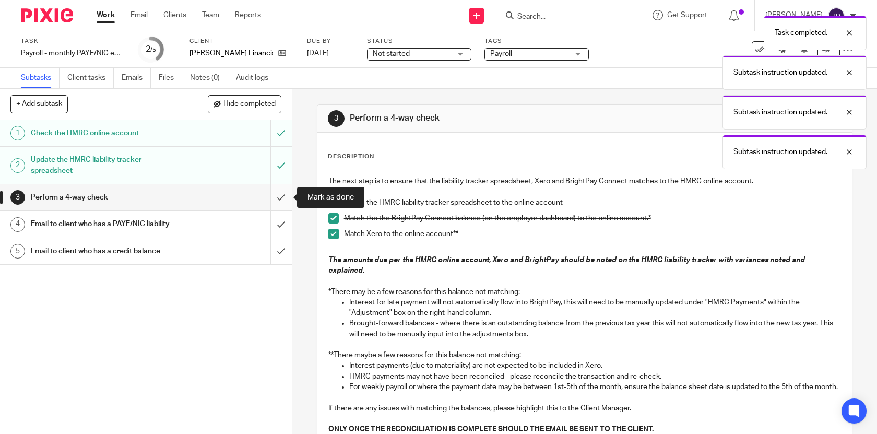
click at [282, 204] on input "submit" at bounding box center [146, 197] width 292 height 26
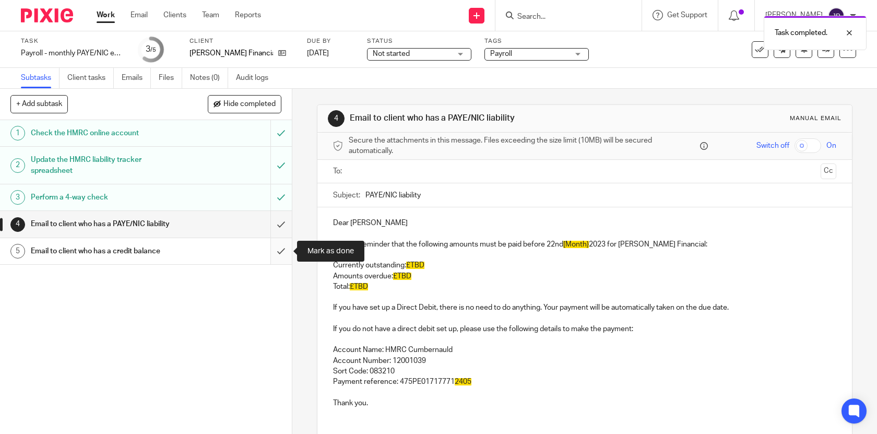
click at [285, 249] on input "submit" at bounding box center [146, 251] width 292 height 26
click at [378, 168] on input "text" at bounding box center [584, 171] width 464 height 12
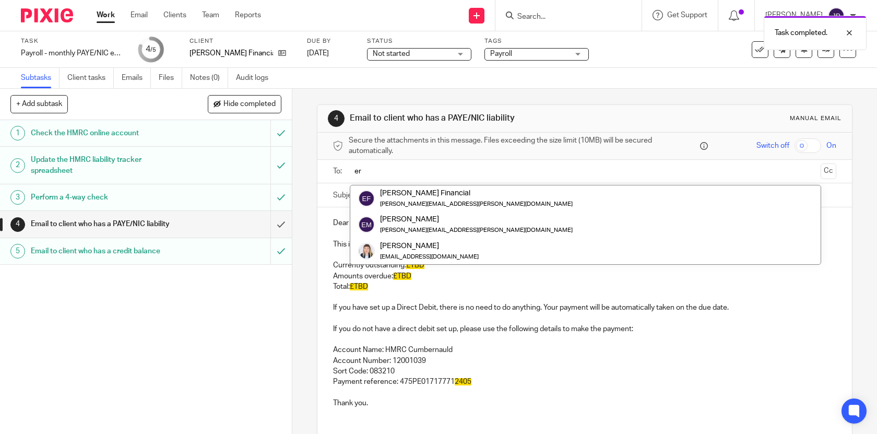
type input "er"
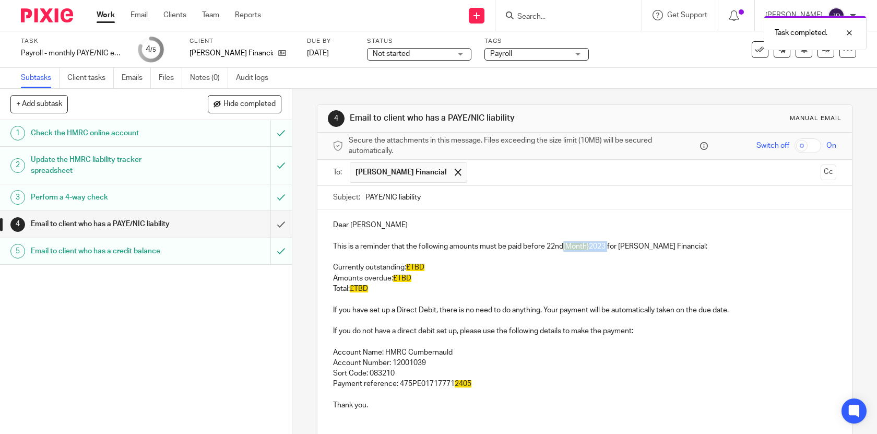
drag, startPoint x: 565, startPoint y: 247, endPoint x: 611, endPoint y: 246, distance: 45.9
click at [611, 246] on p "This is a reminder that the following amounts must be paid before 22nd [Month} …" at bounding box center [585, 246] width 504 height 10
click at [451, 262] on p "Currently outstanding: £TBD" at bounding box center [585, 267] width 504 height 10
click at [414, 278] on p "Amounts overdue: £TBD" at bounding box center [585, 278] width 504 height 10
click at [482, 367] on div "Dear Erin This is a reminder that the following amounts must be paid before 22n…" at bounding box center [584, 313] width 535 height 209
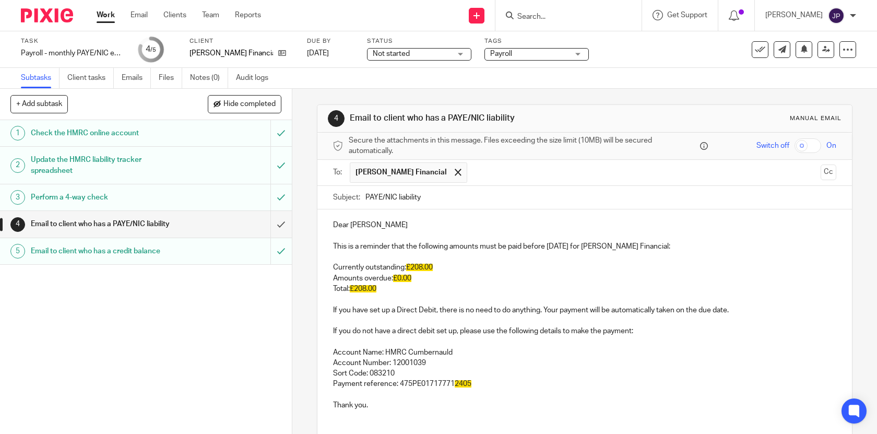
click at [486, 381] on p "Payment reference: 475PE01717771 2405" at bounding box center [585, 383] width 504 height 10
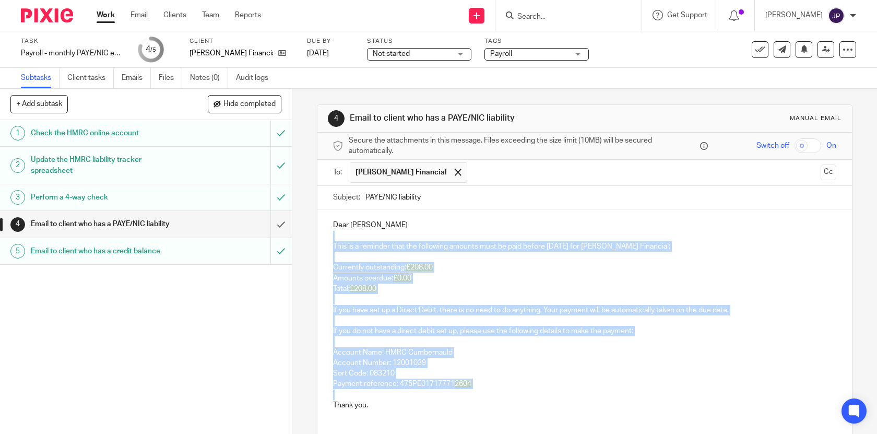
drag, startPoint x: 464, startPoint y: 397, endPoint x: 465, endPoint y: 235, distance: 162.3
click at [465, 234] on div "Dear Erin This is a reminder that the following amounts must be paid before 22n…" at bounding box center [584, 313] width 535 height 209
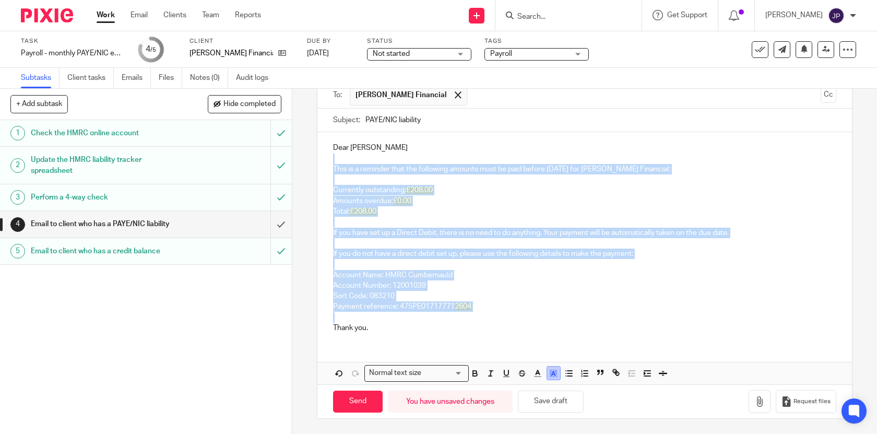
click at [553, 371] on polyline "button" at bounding box center [554, 373] width 4 height 4
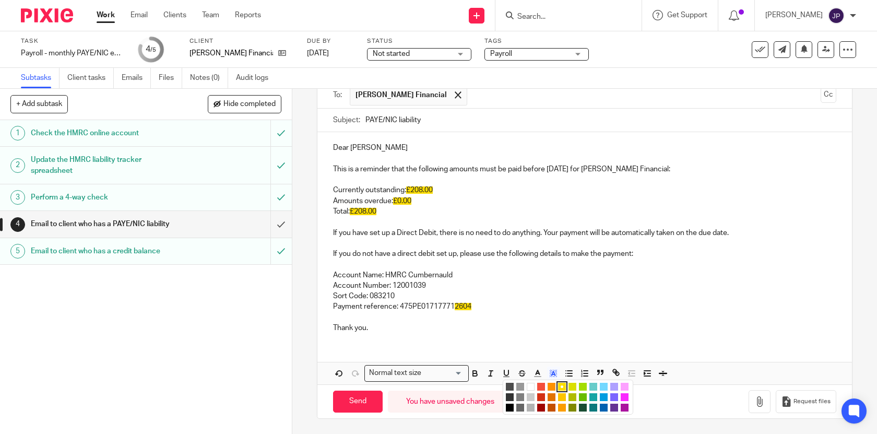
click at [531, 384] on li "color:#FFFFFF" at bounding box center [531, 387] width 8 height 8
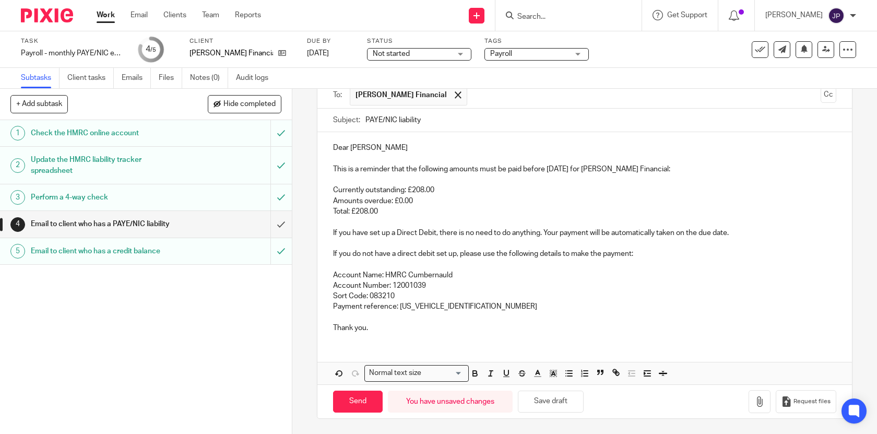
click at [539, 274] on p "Account Name: HMRC Cumbernauld" at bounding box center [585, 275] width 504 height 10
click at [572, 400] on button "Save draft" at bounding box center [551, 401] width 66 height 22
click at [368, 405] on input "Send" at bounding box center [358, 401] width 50 height 22
type input "Sent"
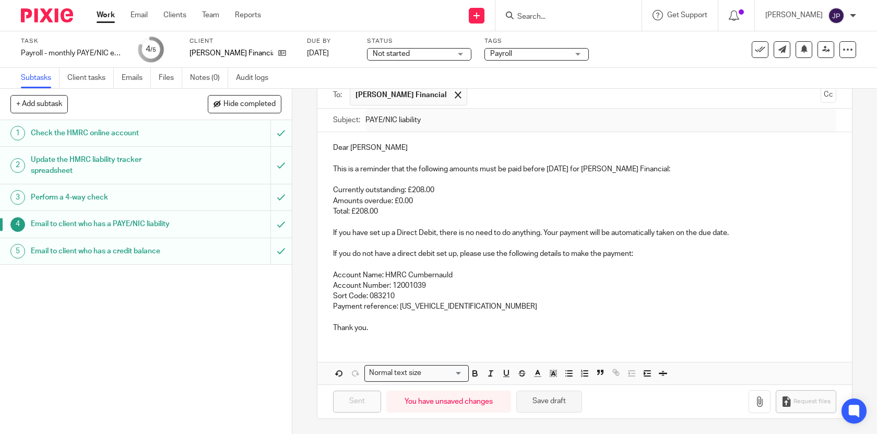
click at [548, 398] on button "Save draft" at bounding box center [549, 401] width 66 height 22
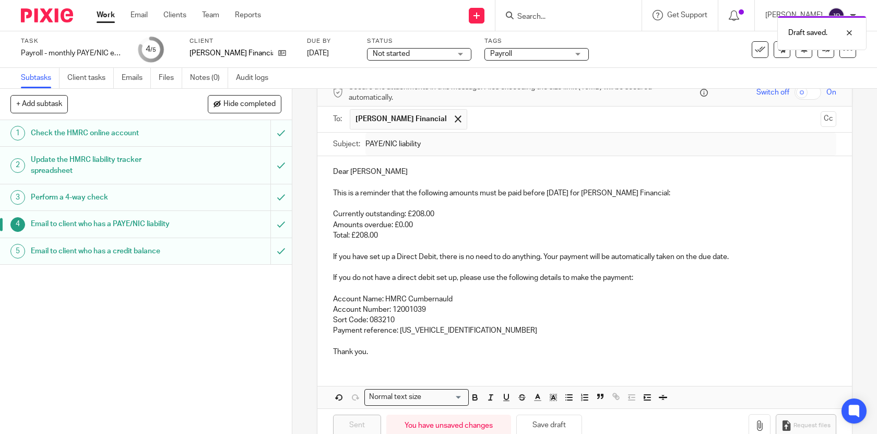
scroll to position [0, 0]
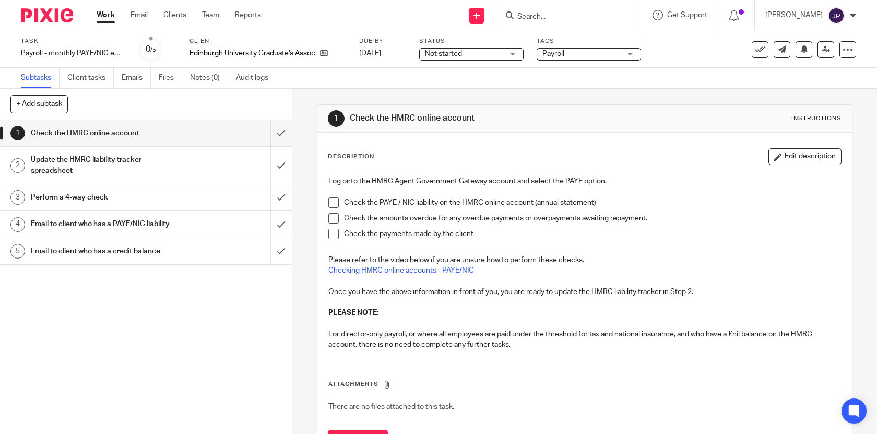
click at [338, 208] on li "Check the PAYE / NIC liability on the HMRC online account (annual statement)" at bounding box center [584, 205] width 513 height 16
click at [334, 204] on span at bounding box center [333, 202] width 10 height 10
click at [334, 217] on span at bounding box center [333, 218] width 10 height 10
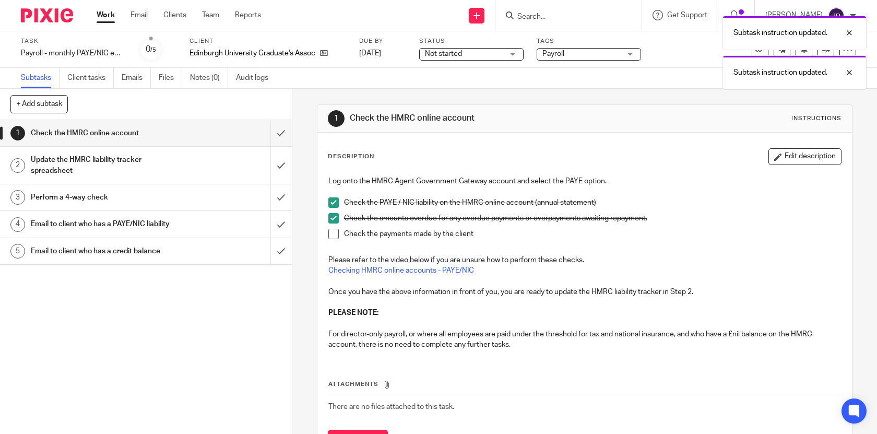
click at [334, 231] on span at bounding box center [333, 234] width 10 height 10
click at [289, 130] on input "submit" at bounding box center [146, 133] width 292 height 26
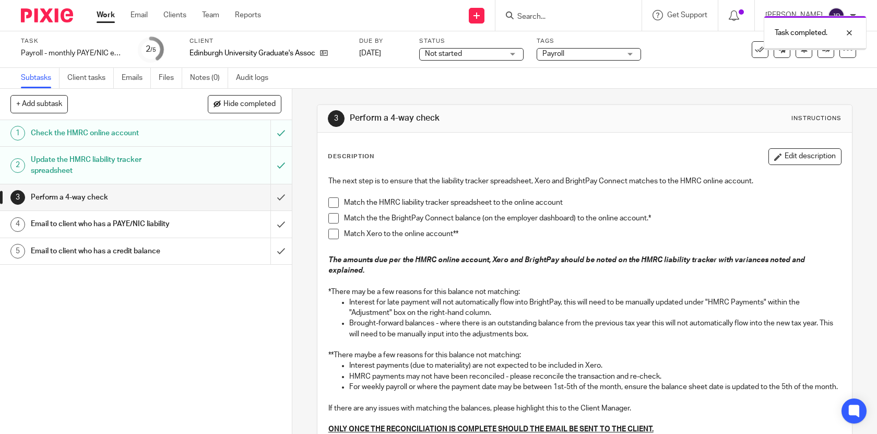
click at [329, 200] on span at bounding box center [333, 202] width 10 height 10
click at [336, 219] on span at bounding box center [333, 218] width 10 height 10
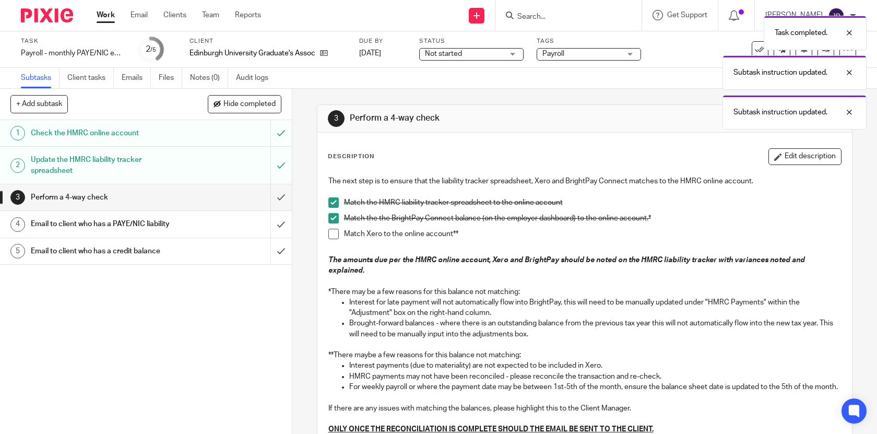
click at [336, 232] on span at bounding box center [333, 234] width 10 height 10
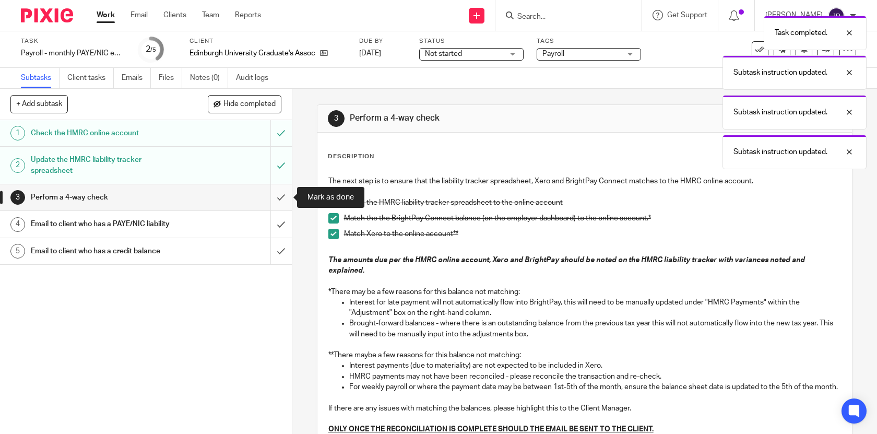
click at [287, 197] on input "submit" at bounding box center [146, 197] width 292 height 26
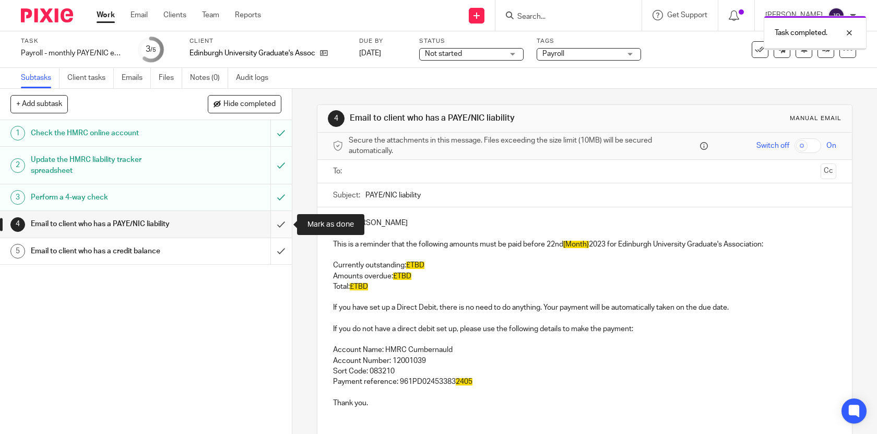
click at [289, 218] on input "submit" at bounding box center [146, 224] width 292 height 26
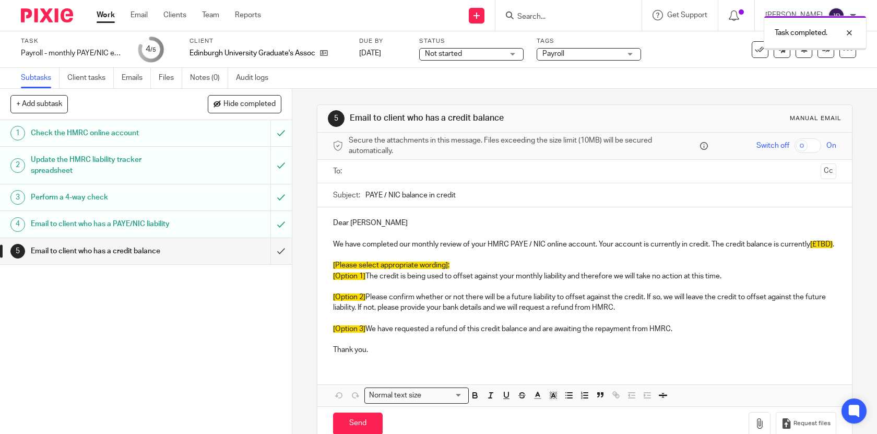
click at [405, 166] on input "text" at bounding box center [584, 171] width 464 height 12
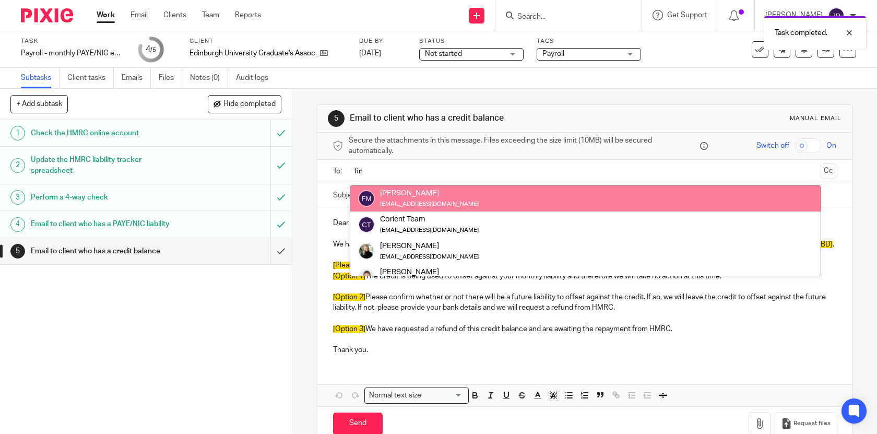
type input "fin"
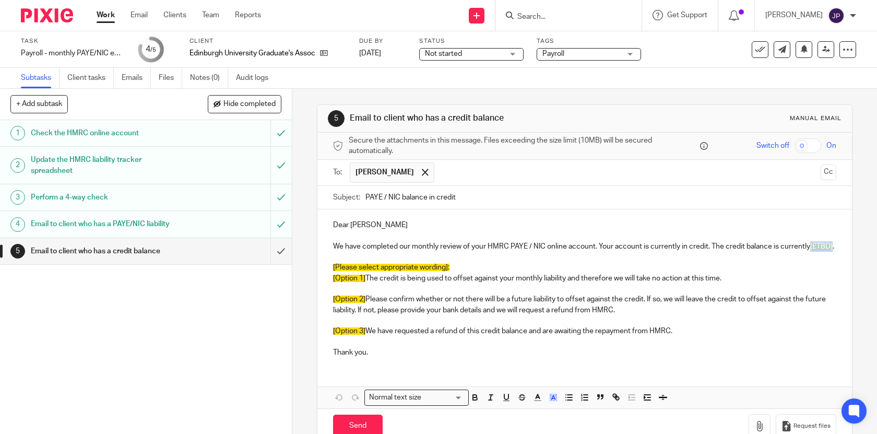
drag, startPoint x: 810, startPoint y: 247, endPoint x: 833, endPoint y: 248, distance: 23.5
click at [833, 248] on p "We have completed our monthly review of your HMRC PAYE / NIC online account. Yo…" at bounding box center [585, 246] width 504 height 10
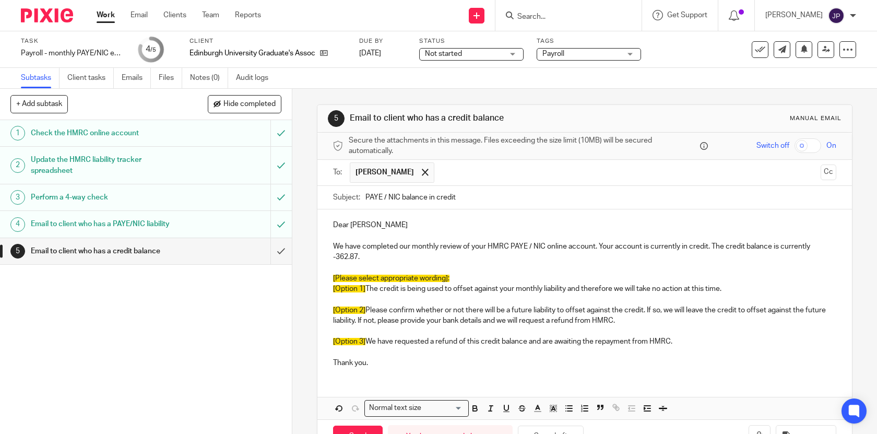
click at [337, 257] on p "We have completed our monthly review of your HMRC PAYE / NIC online account. Yo…" at bounding box center [585, 251] width 504 height 21
drag, startPoint x: 333, startPoint y: 270, endPoint x: 367, endPoint y: 290, distance: 39.6
click at [367, 290] on div "Dear Finlay We have completed our monthly review of your HMRC PAYE / NIC online…" at bounding box center [584, 292] width 535 height 166
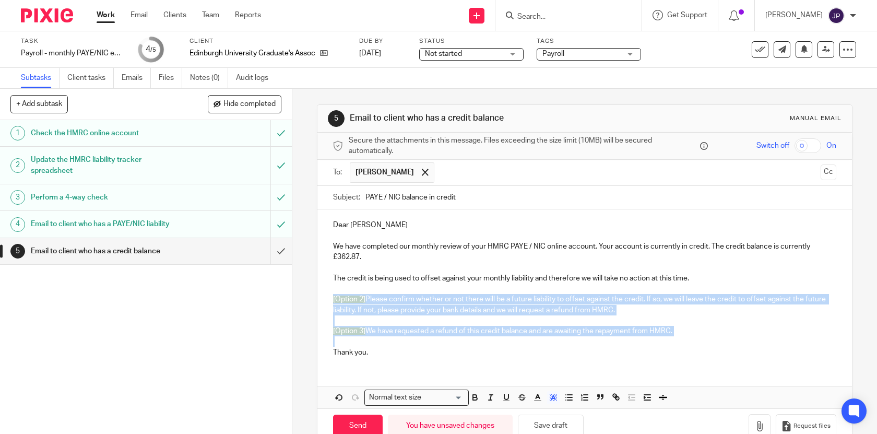
drag, startPoint x: 332, startPoint y: 295, endPoint x: 379, endPoint y: 337, distance: 62.8
click at [379, 340] on div "Dear Finlay We have completed our monthly review of your HMRC PAYE / NIC online…" at bounding box center [584, 287] width 535 height 156
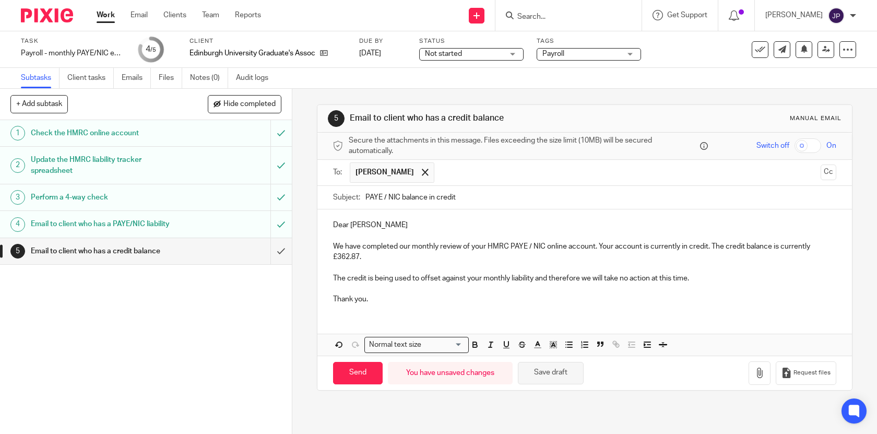
click at [541, 374] on button "Save draft" at bounding box center [551, 373] width 66 height 22
click at [362, 371] on input "Send" at bounding box center [358, 373] width 50 height 22
type input "Sent"
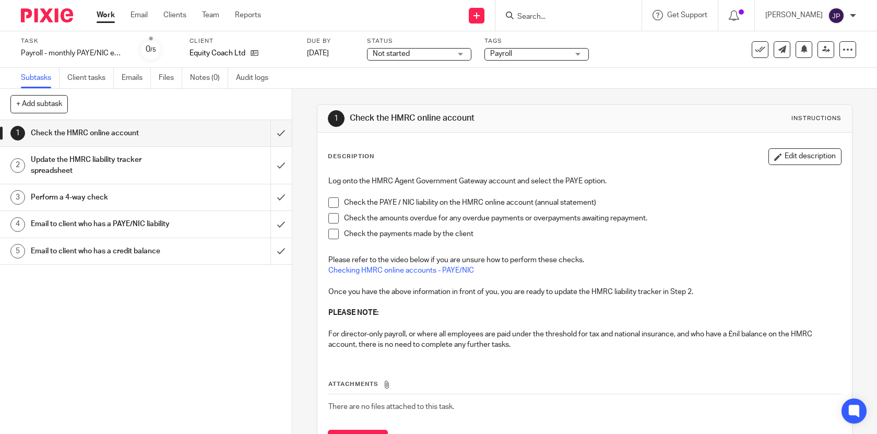
click at [334, 218] on span at bounding box center [333, 218] width 10 height 10
click at [335, 229] on span at bounding box center [333, 234] width 10 height 10
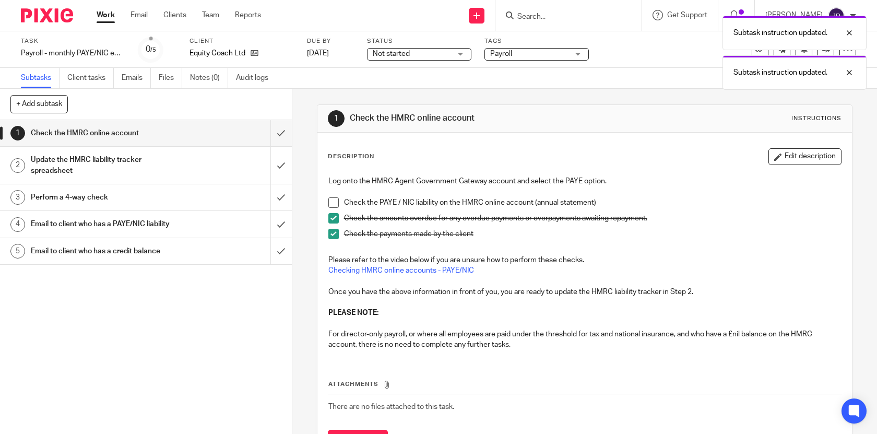
click at [333, 198] on span at bounding box center [333, 202] width 10 height 10
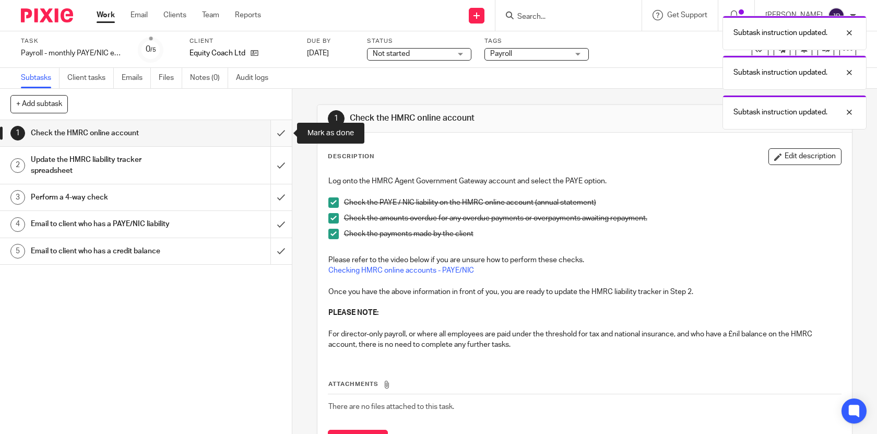
click at [277, 137] on input "submit" at bounding box center [146, 133] width 292 height 26
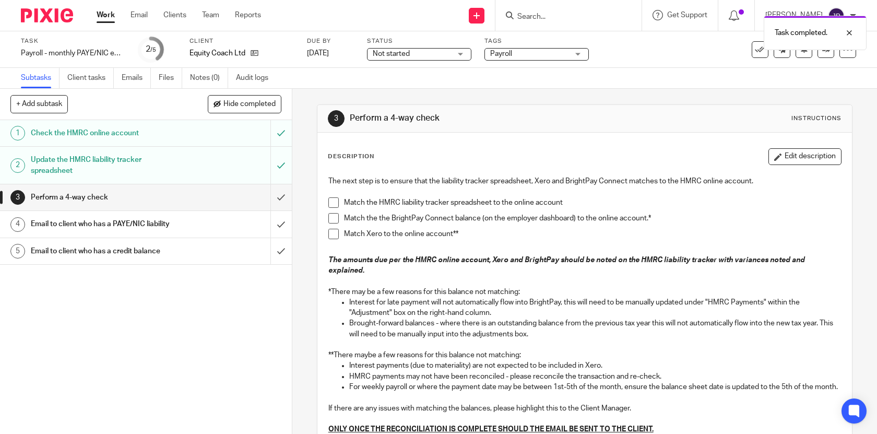
click at [337, 204] on span at bounding box center [333, 202] width 10 height 10
click at [339, 220] on li "Match the the BrightPay Connect balance (on the employer dashboard) to the onli…" at bounding box center [584, 221] width 513 height 16
click at [336, 220] on span at bounding box center [333, 218] width 10 height 10
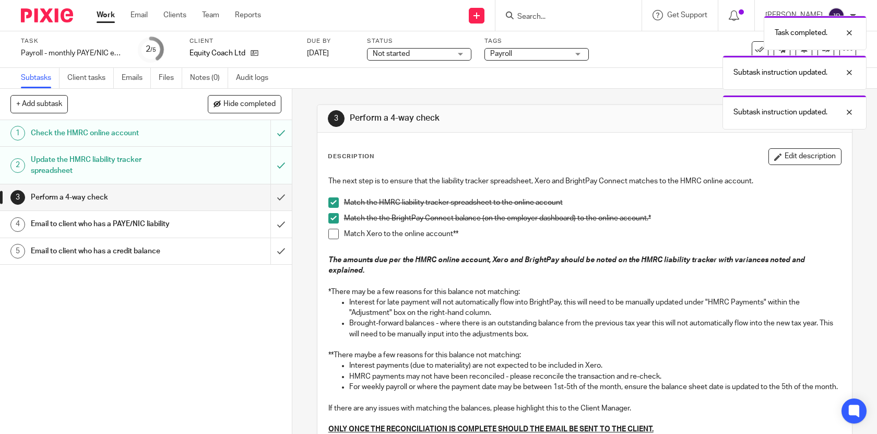
click at [336, 236] on span at bounding box center [333, 234] width 10 height 10
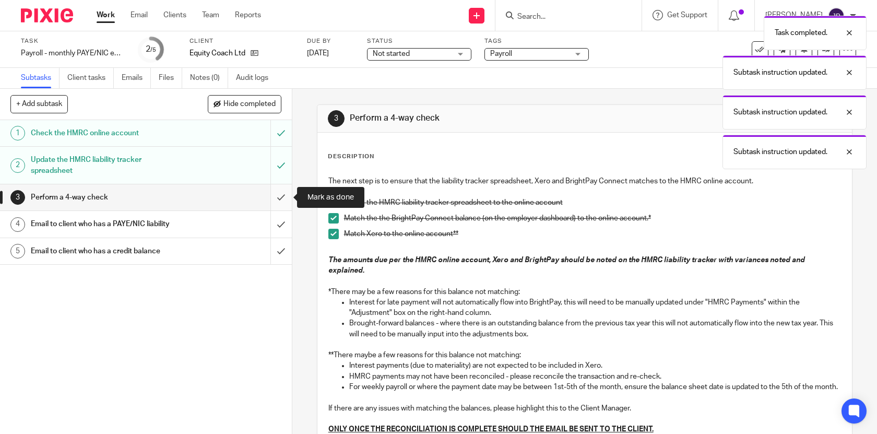
click at [288, 202] on input "submit" at bounding box center [146, 197] width 292 height 26
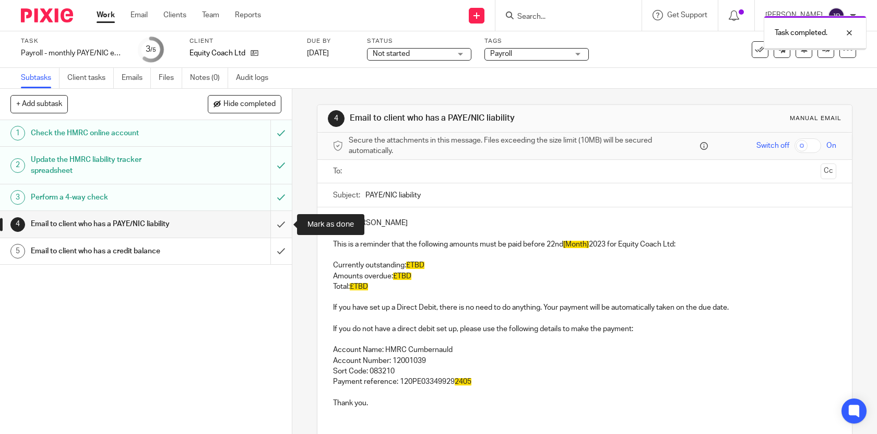
click at [289, 219] on input "submit" at bounding box center [146, 224] width 292 height 26
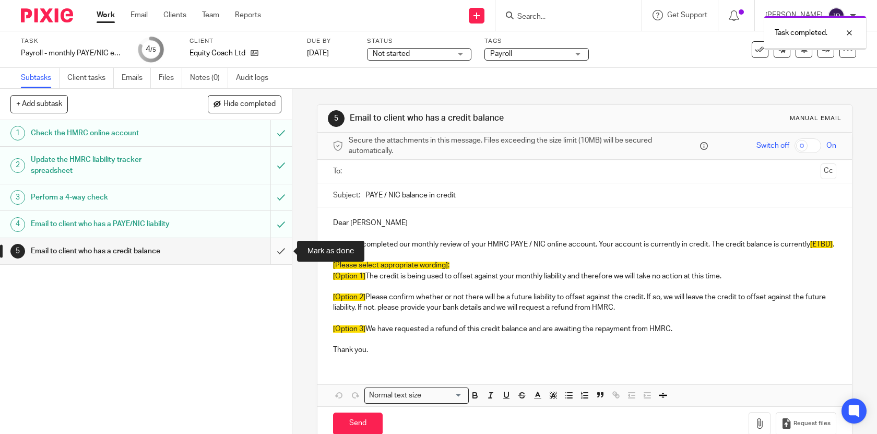
click at [283, 242] on input "submit" at bounding box center [146, 251] width 292 height 26
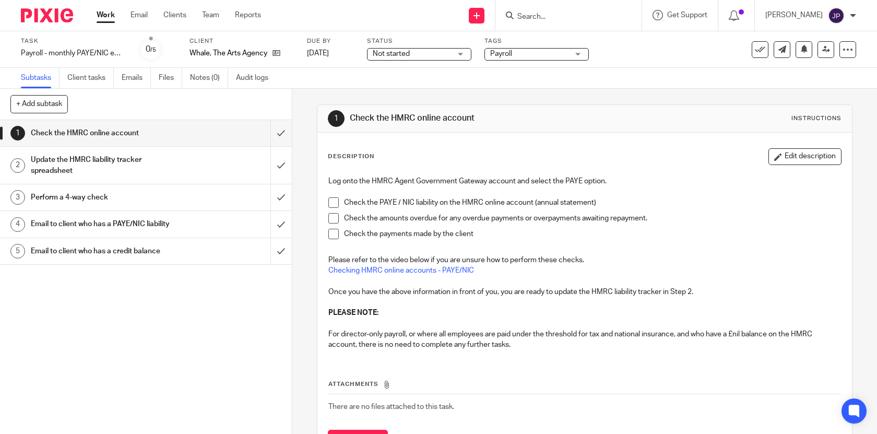
click at [331, 204] on span at bounding box center [333, 202] width 10 height 10
click at [331, 222] on span at bounding box center [333, 218] width 10 height 10
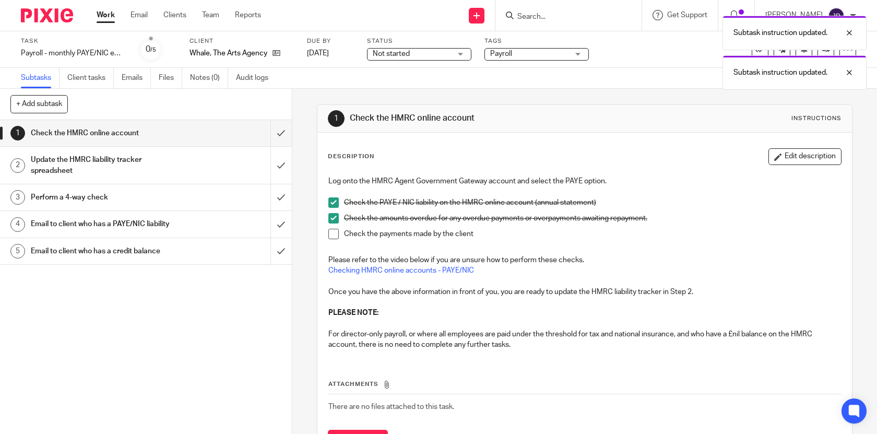
click at [331, 228] on li "Check the amounts overdue for any overdue payments or overpayments awaiting rep…" at bounding box center [584, 221] width 513 height 16
click at [331, 234] on span at bounding box center [333, 234] width 10 height 10
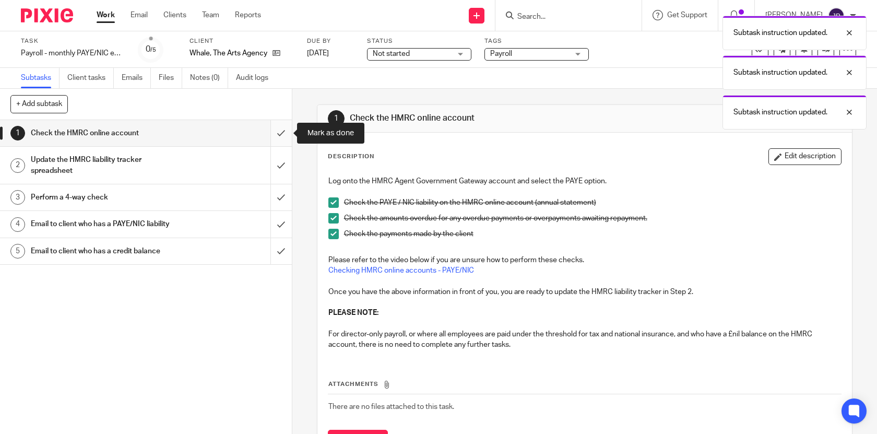
click at [284, 135] on input "submit" at bounding box center [146, 133] width 292 height 26
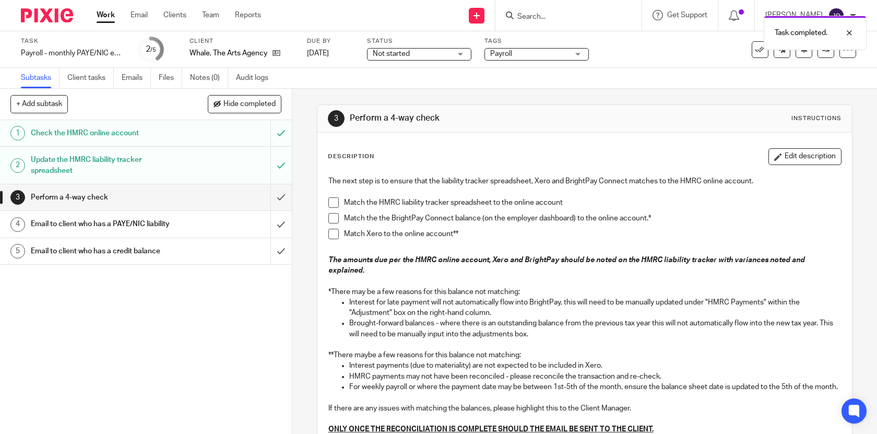
click at [331, 202] on span at bounding box center [333, 202] width 10 height 10
click at [334, 220] on span at bounding box center [333, 218] width 10 height 10
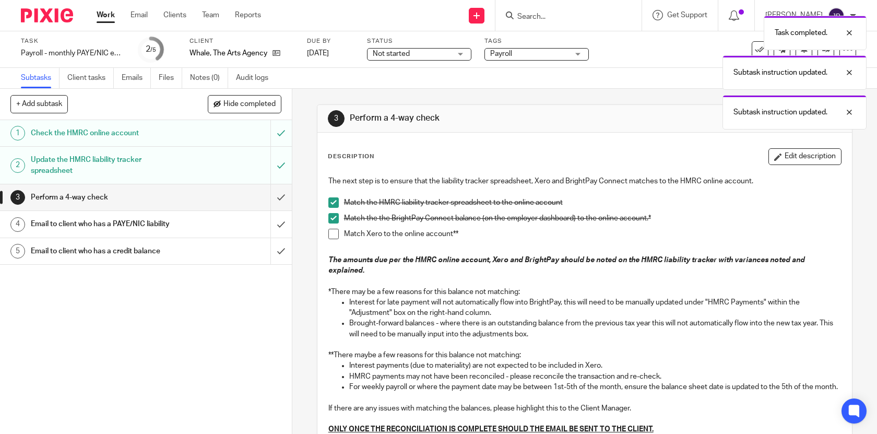
click at [334, 231] on span at bounding box center [333, 234] width 10 height 10
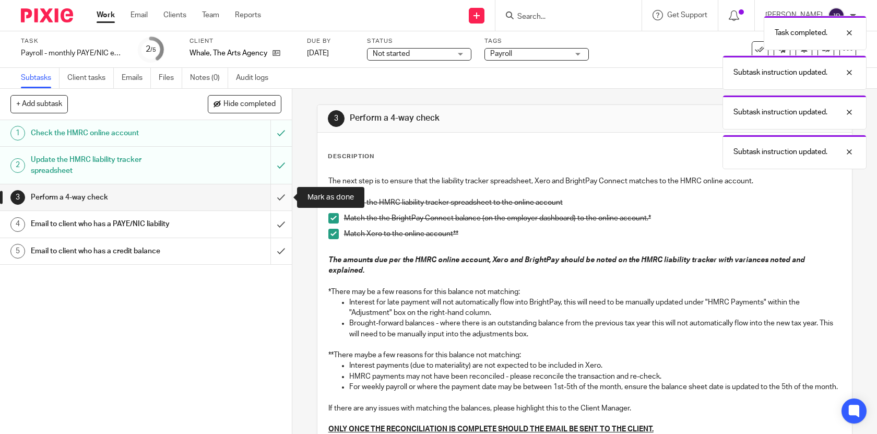
click at [284, 197] on input "submit" at bounding box center [146, 197] width 292 height 26
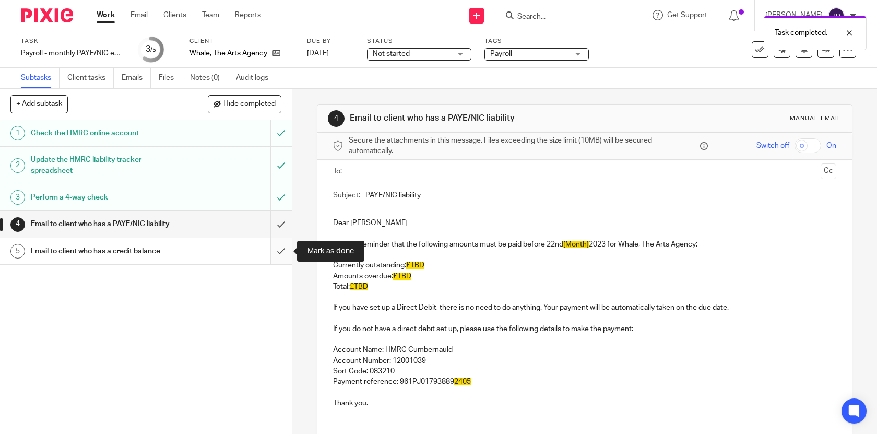
click at [284, 255] on input "submit" at bounding box center [146, 251] width 292 height 26
click at [396, 170] on input "text" at bounding box center [584, 171] width 464 height 12
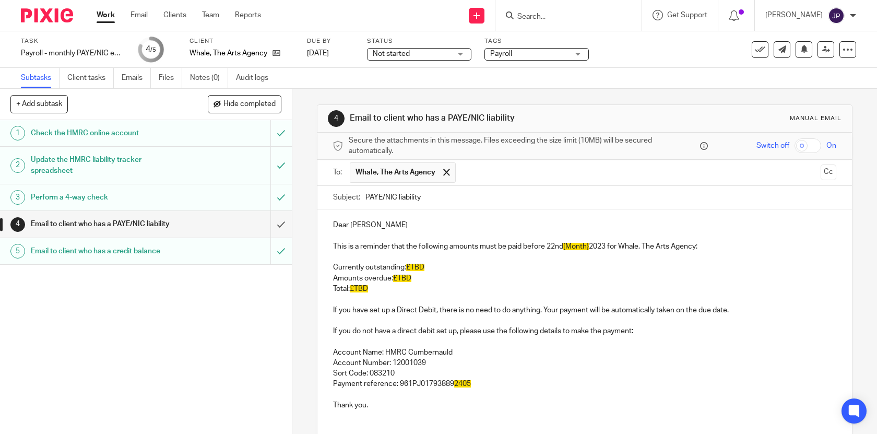
click at [570, 247] on span "[Month}" at bounding box center [576, 246] width 26 height 7
drag, startPoint x: 566, startPoint y: 247, endPoint x: 610, endPoint y: 246, distance: 44.4
click at [610, 246] on p "This is a reminder that the following amounts must be paid before 22nd [Month} …" at bounding box center [585, 246] width 504 height 10
click at [452, 262] on p "Currently outstanding: £TBD" at bounding box center [585, 267] width 504 height 10
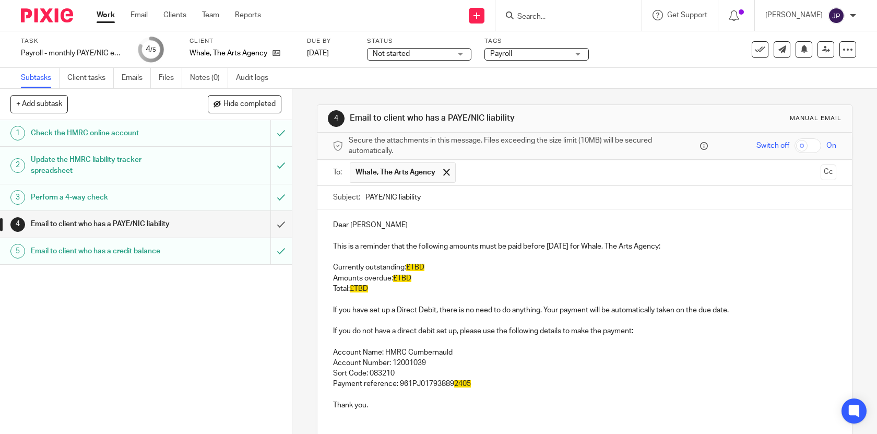
click at [416, 268] on span "£TBD" at bounding box center [415, 267] width 18 height 7
click at [405, 276] on span "£TBD" at bounding box center [402, 277] width 18 height 7
click at [367, 288] on span "£TBD" at bounding box center [359, 288] width 18 height 7
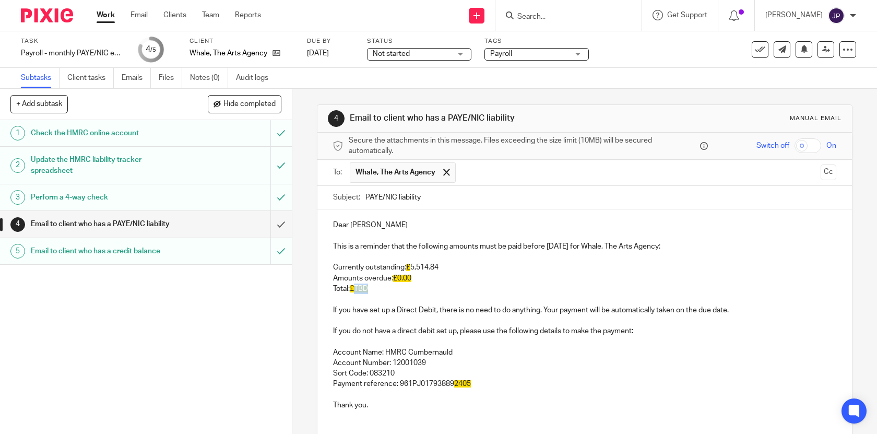
click at [366, 288] on span "£TBD" at bounding box center [359, 288] width 18 height 7
click at [476, 382] on p "Payment reference: 961PJ01793889 2405" at bounding box center [585, 383] width 504 height 10
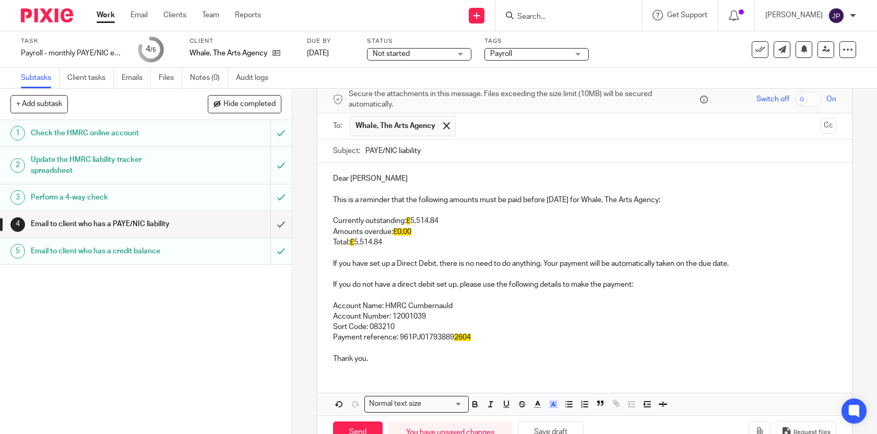
scroll to position [77, 0]
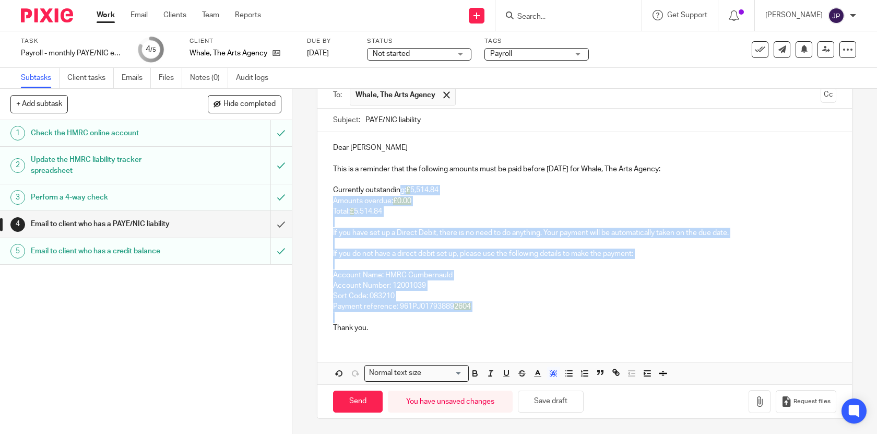
drag, startPoint x: 490, startPoint y: 318, endPoint x: 399, endPoint y: 185, distance: 161.1
click at [399, 185] on div "Dear Kate This is a reminder that the following amounts must be paid before 22n…" at bounding box center [584, 236] width 535 height 209
click at [556, 376] on icon "button" at bounding box center [552, 372] width 9 height 9
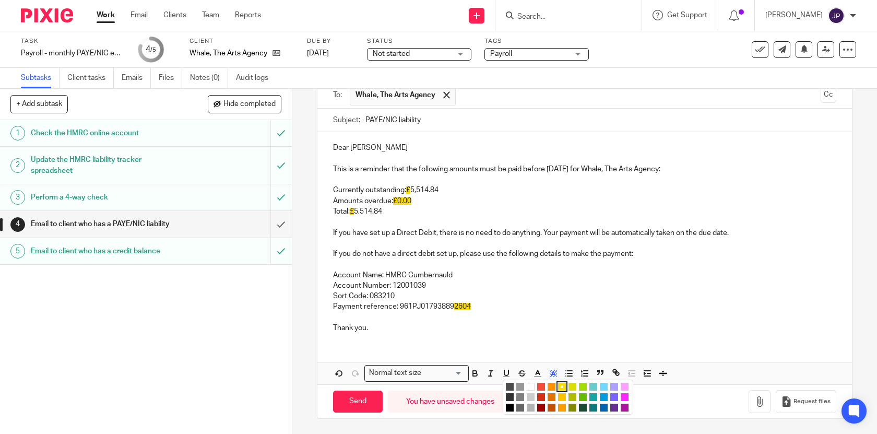
click at [532, 388] on li "color:#FFFFFF" at bounding box center [531, 387] width 8 height 8
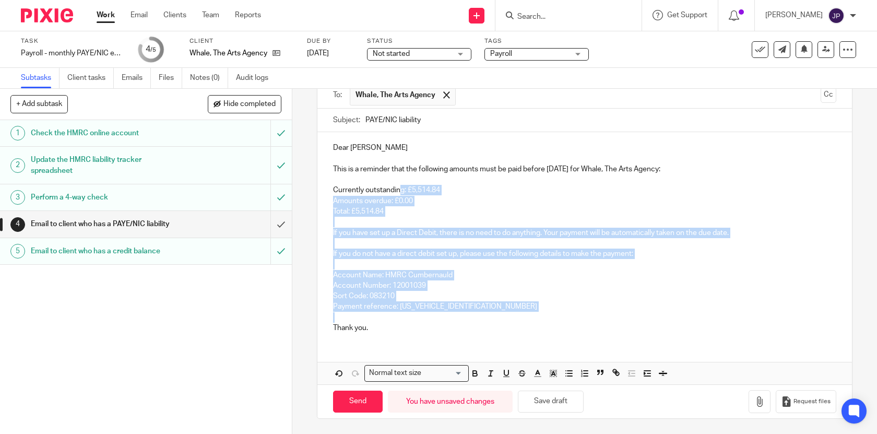
click at [541, 309] on p "Payment reference: 961PJ017938892604" at bounding box center [585, 306] width 504 height 10
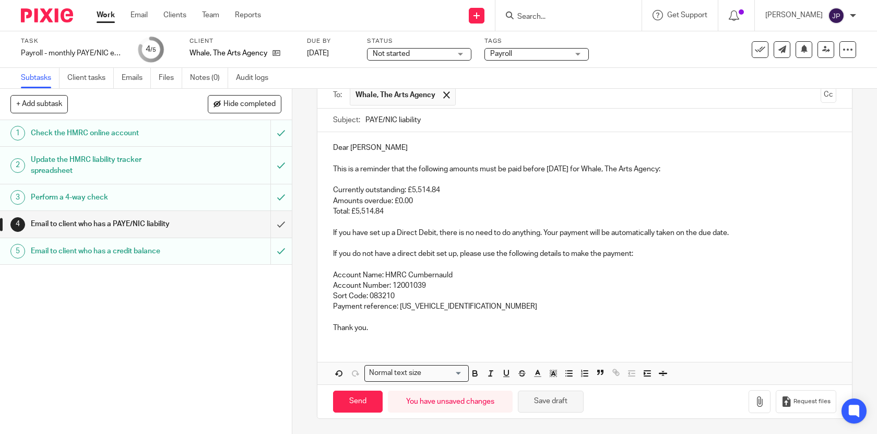
click at [565, 407] on button "Save draft" at bounding box center [551, 401] width 66 height 22
click at [363, 395] on input "Send" at bounding box center [358, 401] width 50 height 22
type input "Sent"
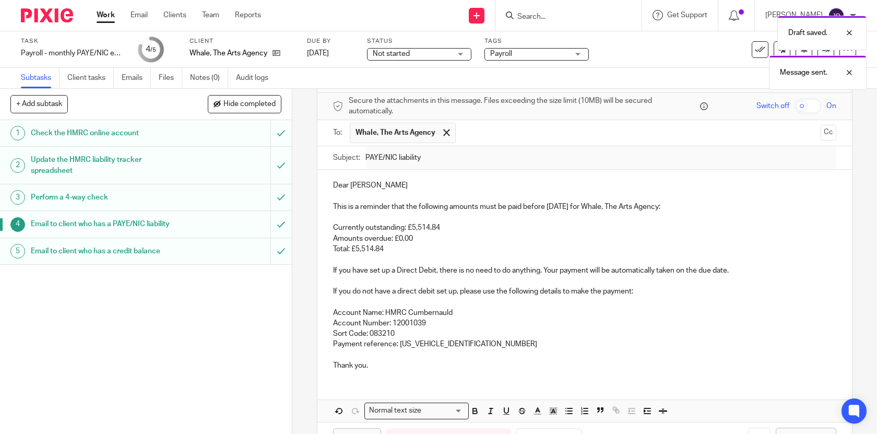
scroll to position [0, 0]
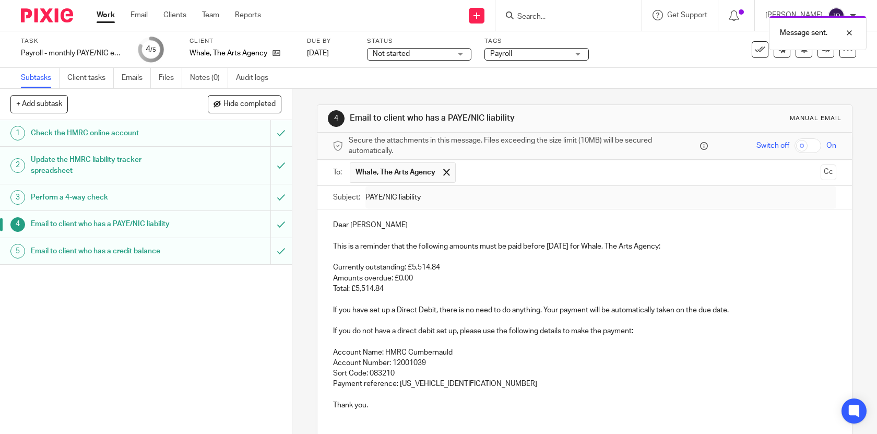
click at [109, 20] on link "Work" at bounding box center [106, 15] width 18 height 10
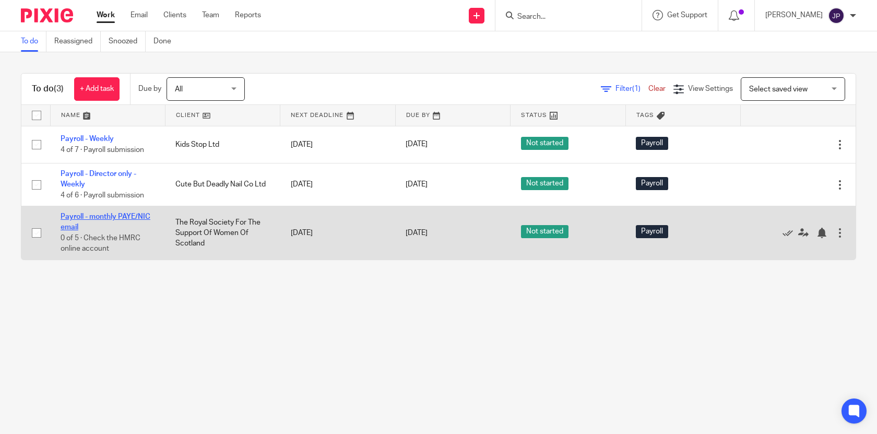
click at [125, 216] on link "Payroll - monthly PAYE/NIC email" at bounding box center [106, 222] width 90 height 18
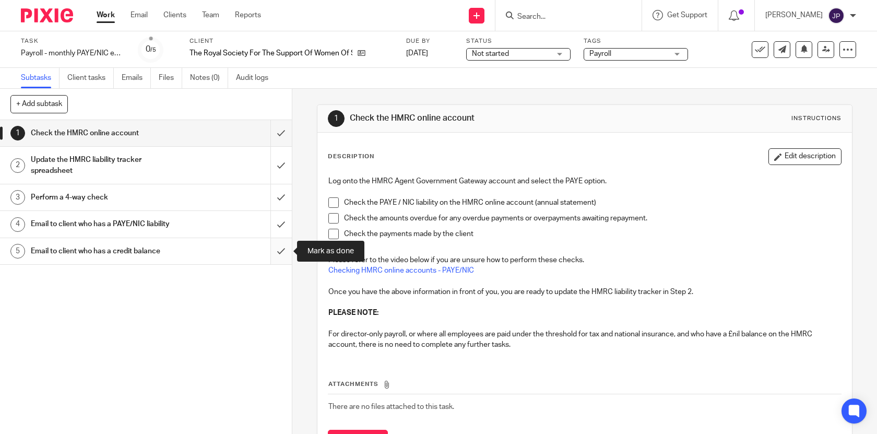
click at [279, 252] on input "submit" at bounding box center [146, 251] width 292 height 26
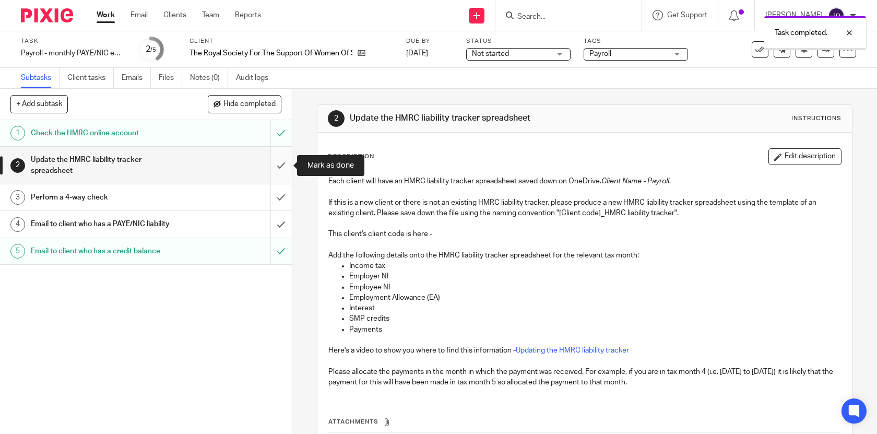
click at [282, 163] on input "submit" at bounding box center [146, 165] width 292 height 37
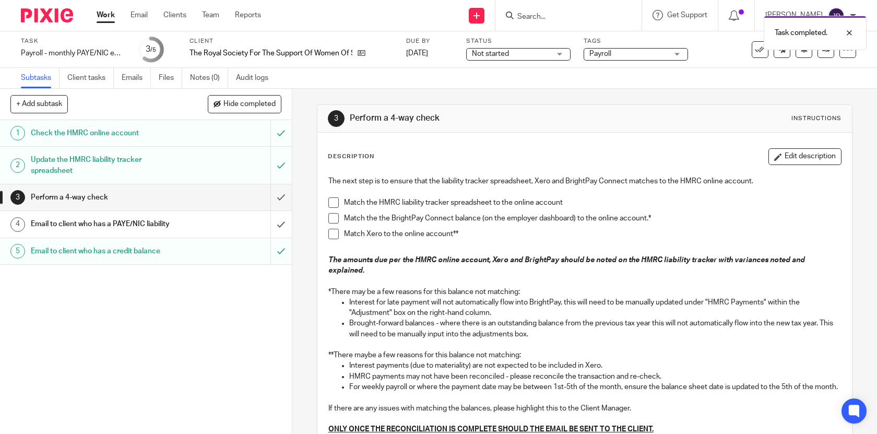
click at [329, 201] on span at bounding box center [333, 202] width 10 height 10
click at [333, 222] on span at bounding box center [333, 218] width 10 height 10
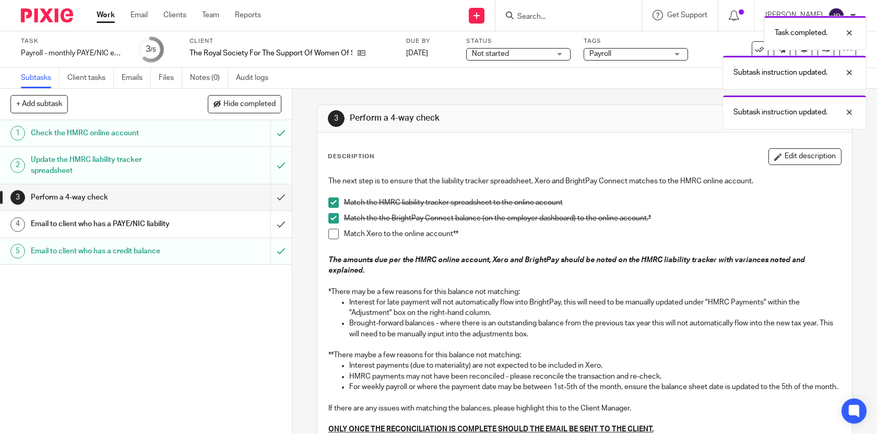
click at [333, 229] on span at bounding box center [333, 234] width 10 height 10
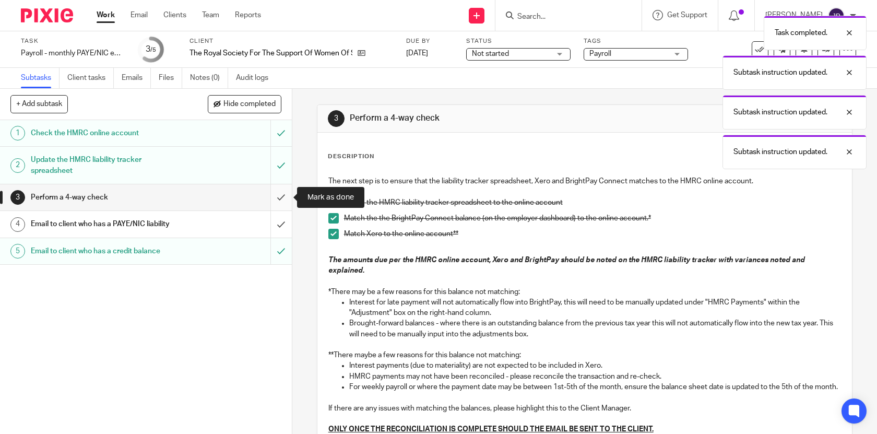
click at [285, 198] on input "submit" at bounding box center [146, 197] width 292 height 26
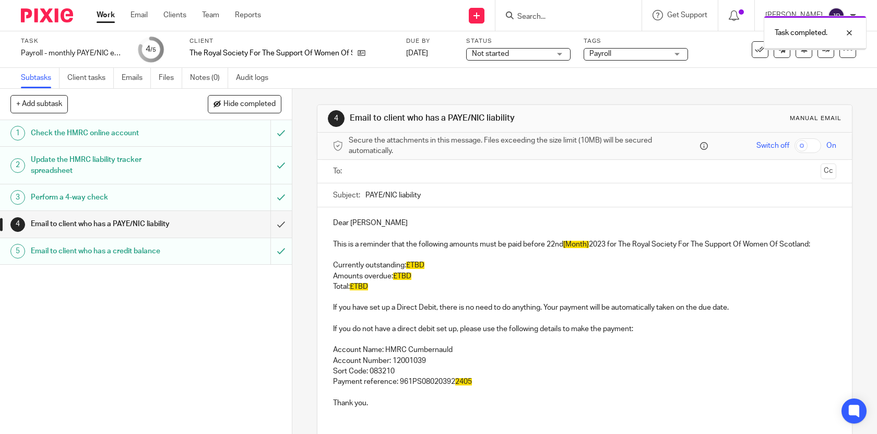
click at [360, 174] on input "text" at bounding box center [584, 171] width 464 height 12
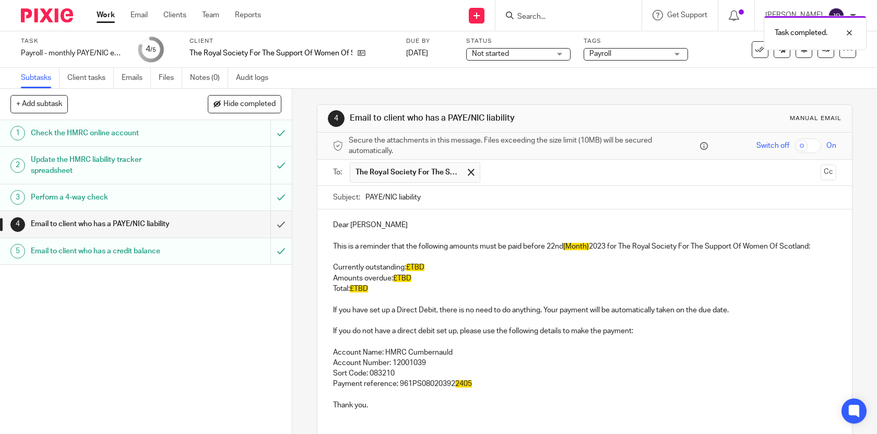
click at [493, 175] on input "text" at bounding box center [650, 172] width 331 height 20
click at [422, 266] on span "£TBD" at bounding box center [415, 267] width 18 height 7
paste div
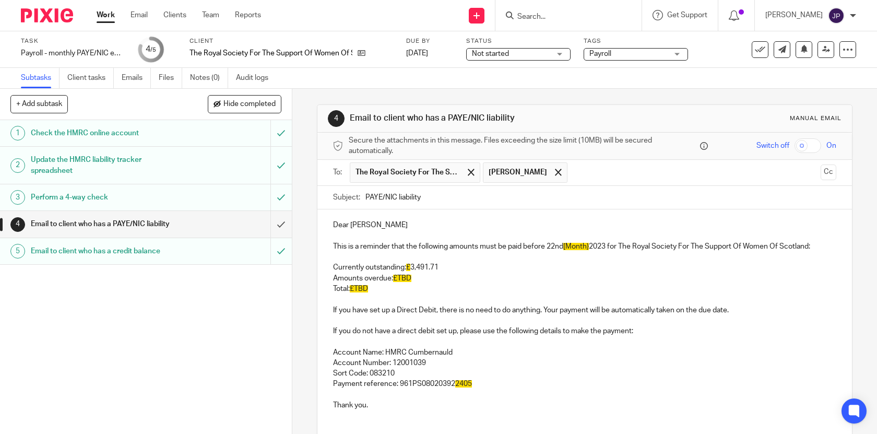
click at [400, 284] on p "Total: £TBD" at bounding box center [585, 288] width 504 height 10
click at [410, 276] on span "£TBD" at bounding box center [402, 277] width 18 height 7
click at [363, 285] on span "£TBD" at bounding box center [359, 288] width 18 height 7
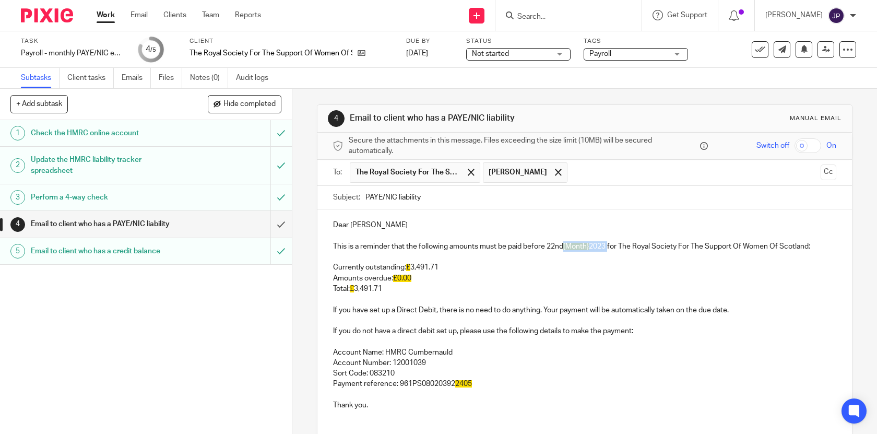
drag, startPoint x: 566, startPoint y: 245, endPoint x: 611, endPoint y: 247, distance: 45.0
click at [611, 247] on p "This is a reminder that the following amounts must be paid before 22nd [Month} …" at bounding box center [585, 246] width 504 height 10
click at [492, 386] on p "Payment reference: 961PS08020392 2405" at bounding box center [585, 383] width 504 height 10
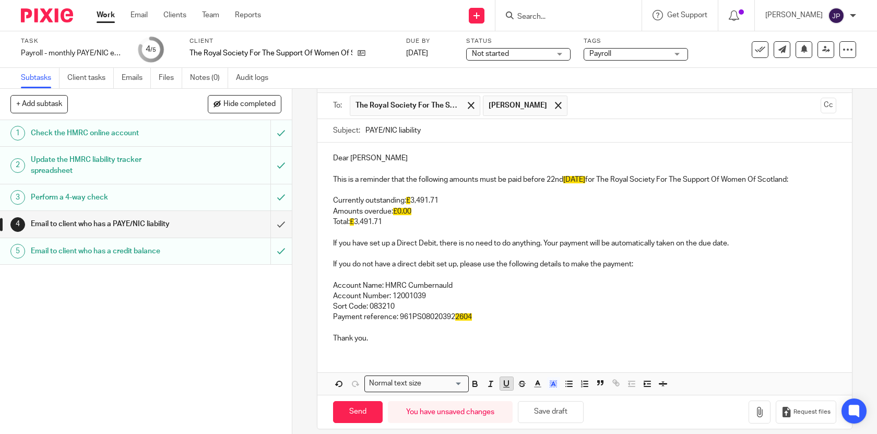
scroll to position [68, 0]
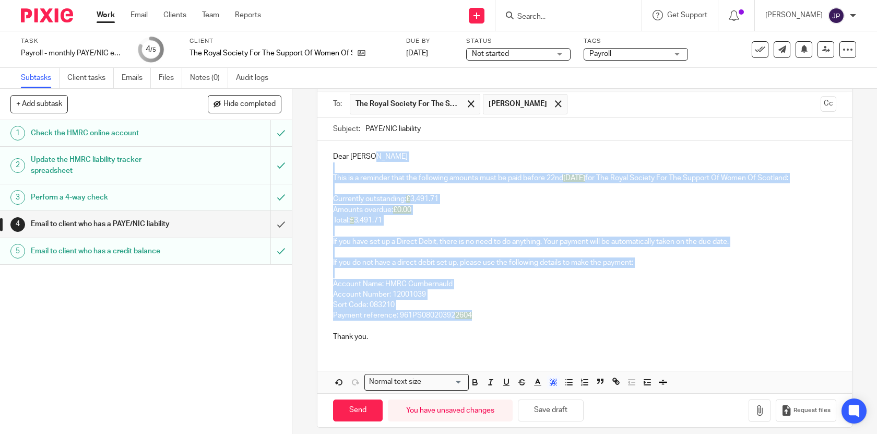
drag, startPoint x: 504, startPoint y: 319, endPoint x: 547, endPoint y: 156, distance: 168.5
click at [547, 156] on div "Dear Andrew This is a reminder that the following amounts must be paid before 2…" at bounding box center [584, 245] width 535 height 209
click at [550, 383] on icon "button" at bounding box center [552, 381] width 9 height 9
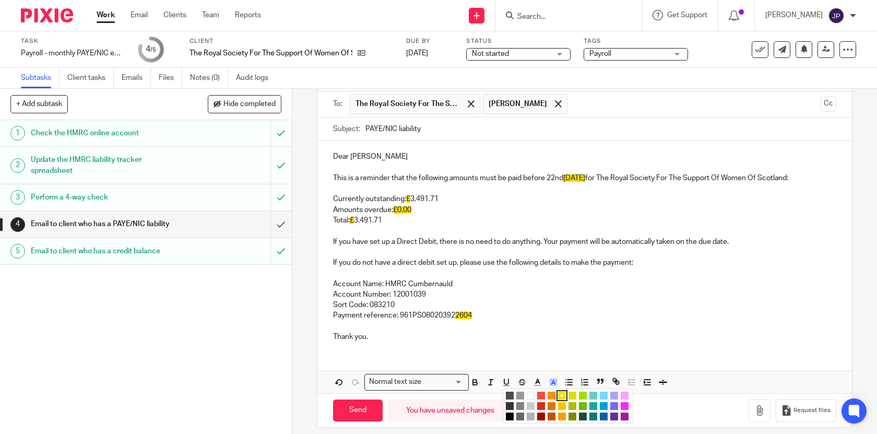
click at [529, 393] on li "color:#FFFFFF" at bounding box center [531, 395] width 8 height 8
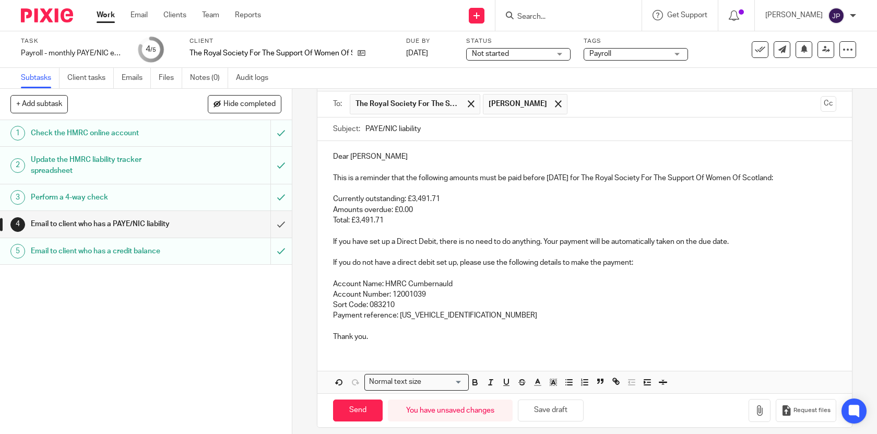
click at [543, 329] on p at bounding box center [585, 326] width 504 height 10
click at [543, 420] on button "Save draft" at bounding box center [551, 410] width 66 height 22
click at [359, 408] on input "Send" at bounding box center [358, 410] width 50 height 22
type input "Sent"
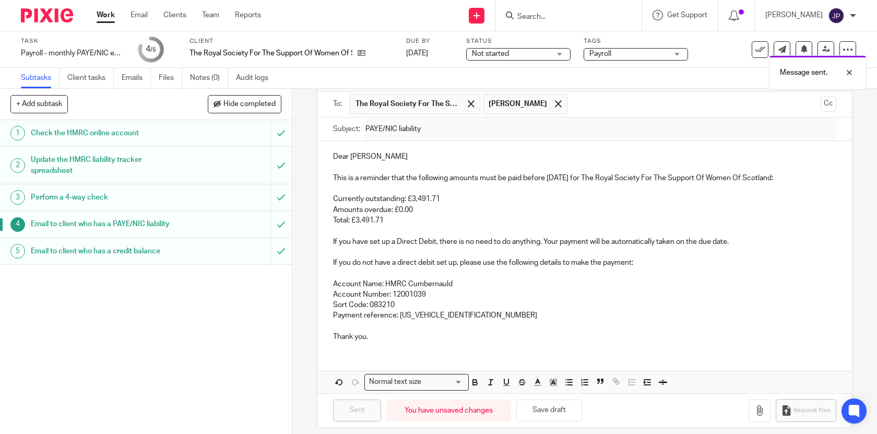
click at [109, 17] on link "Work" at bounding box center [106, 15] width 18 height 10
